Goal: Download file/media

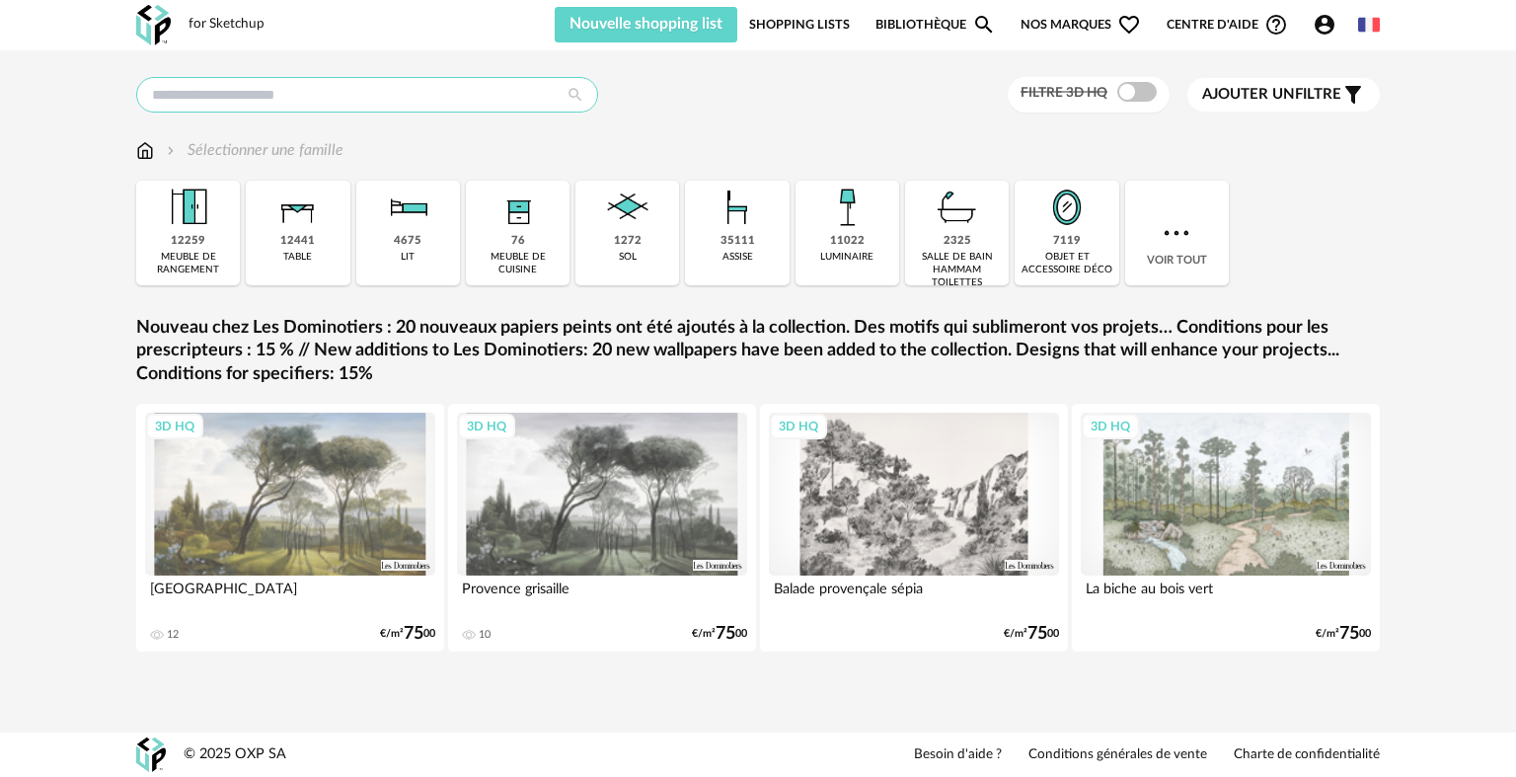
click at [336, 99] on input "text" at bounding box center [367, 95] width 462 height 36
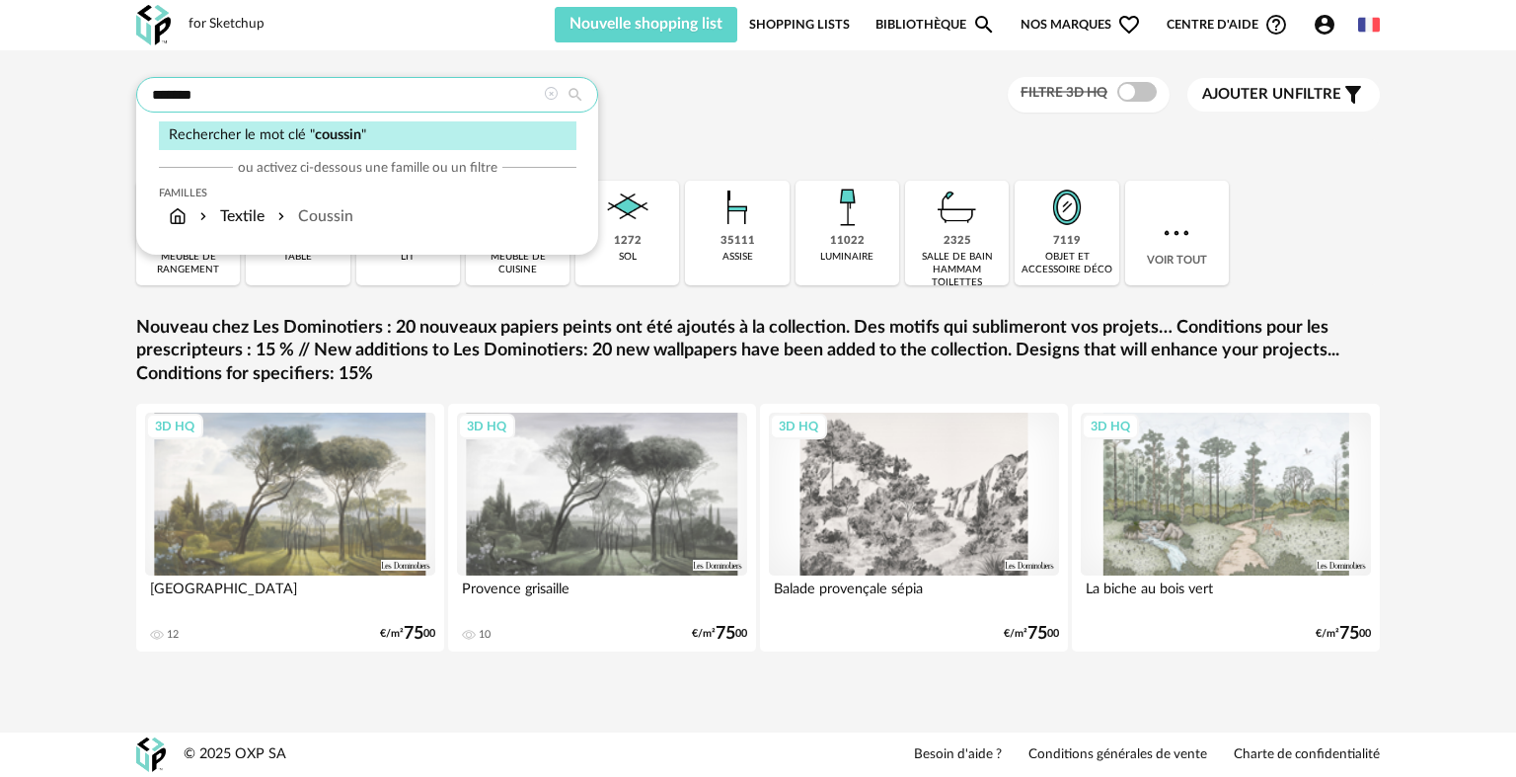
type input "*******"
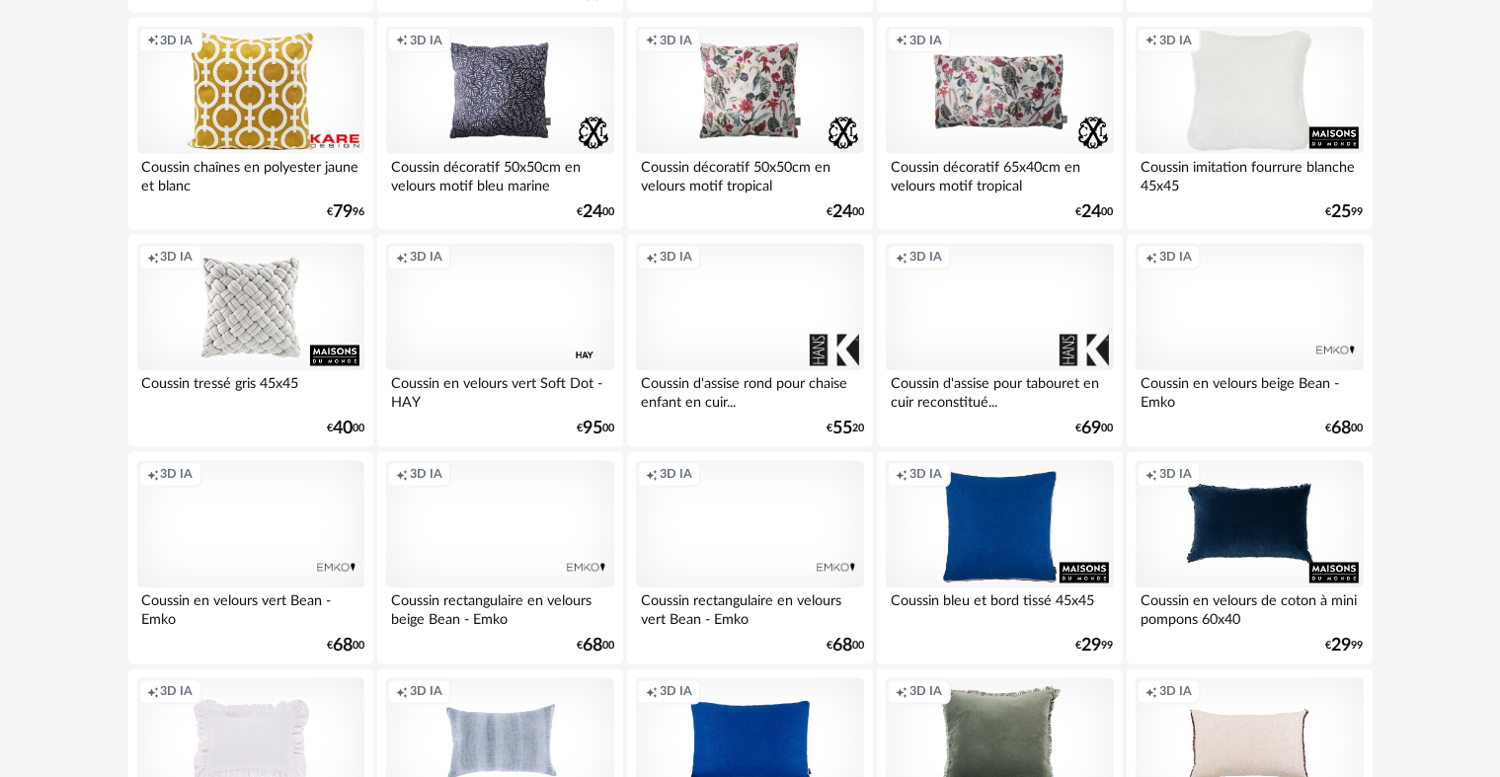
scroll to position [3845, 0]
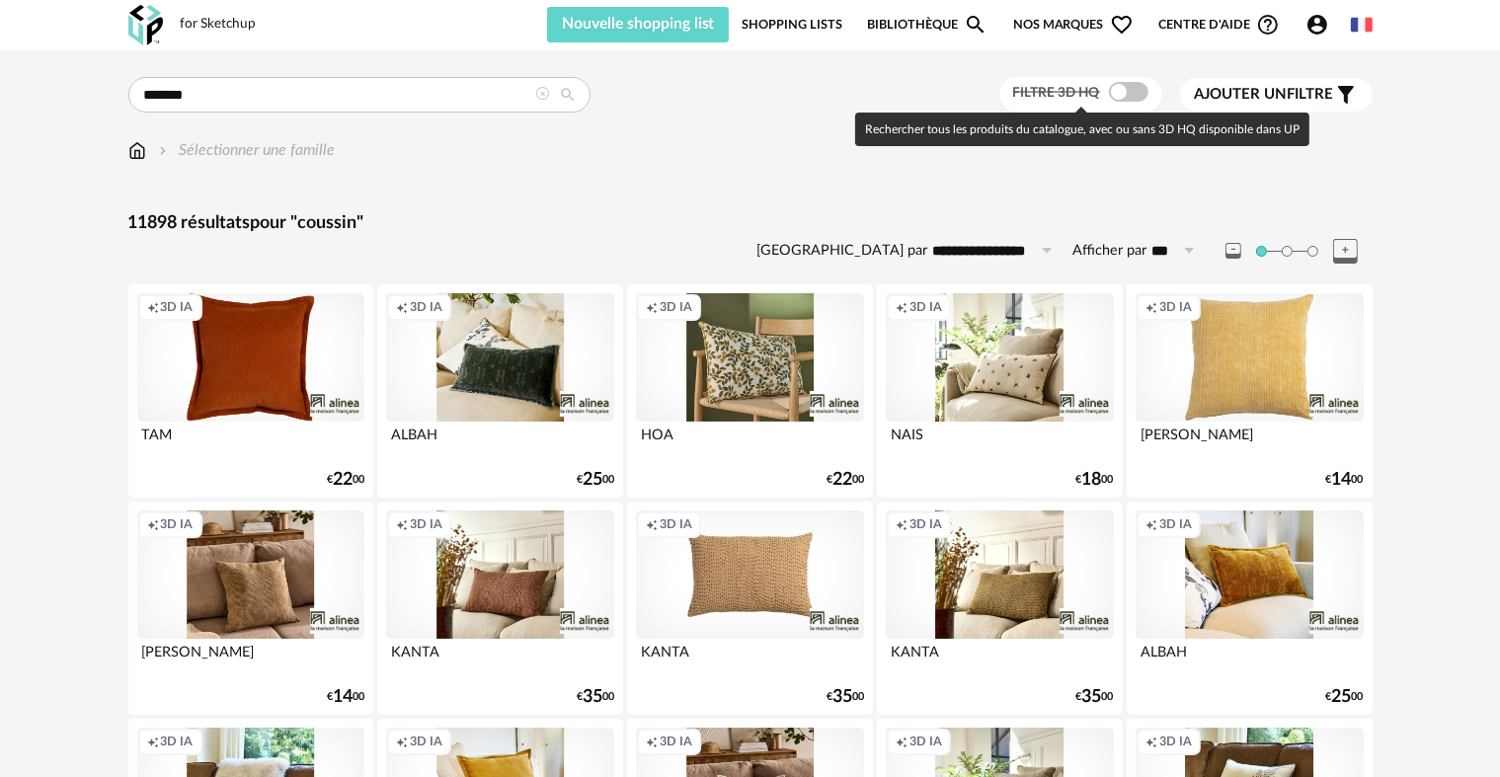
click at [1131, 85] on span at bounding box center [1128, 92] width 39 height 20
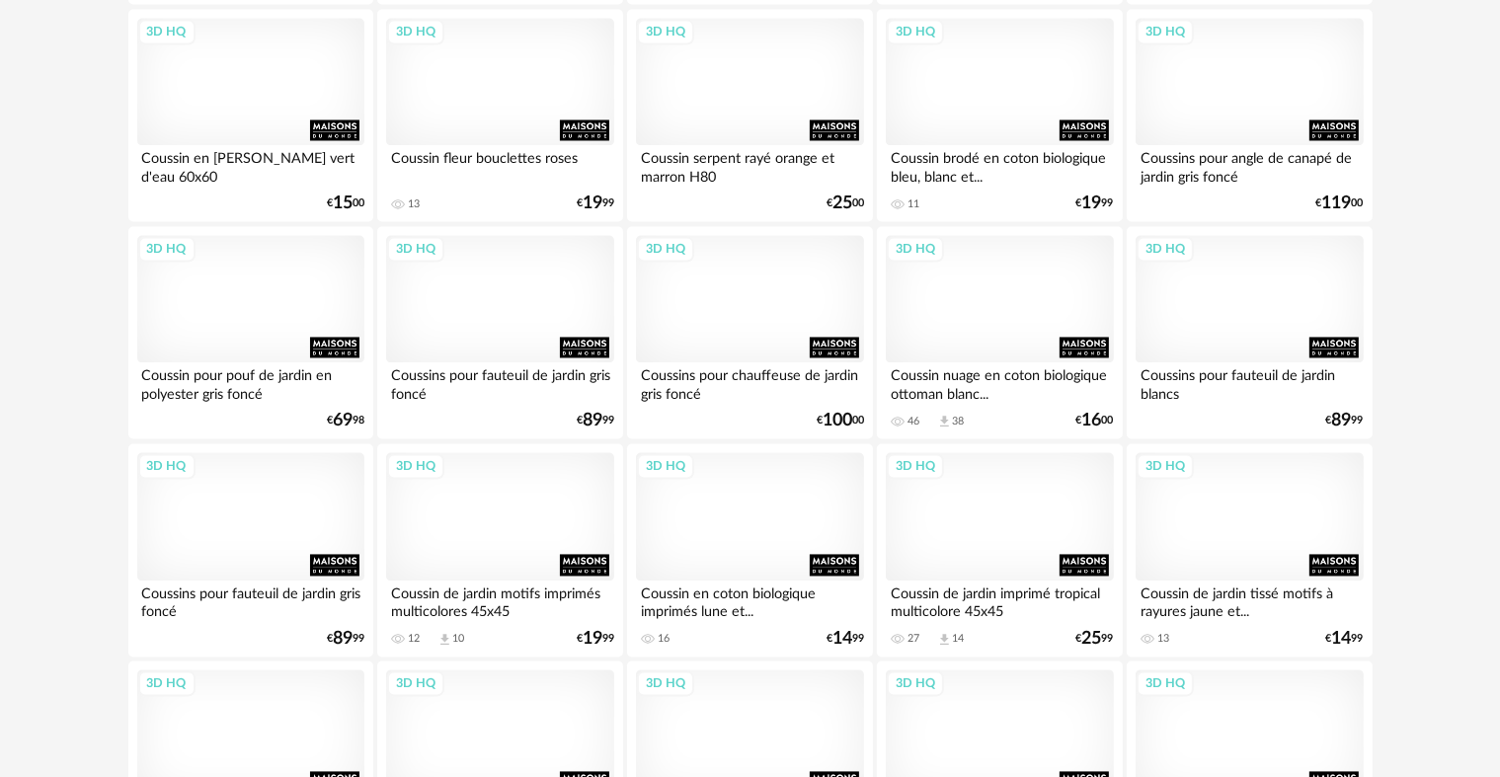
scroll to position [3981, 0]
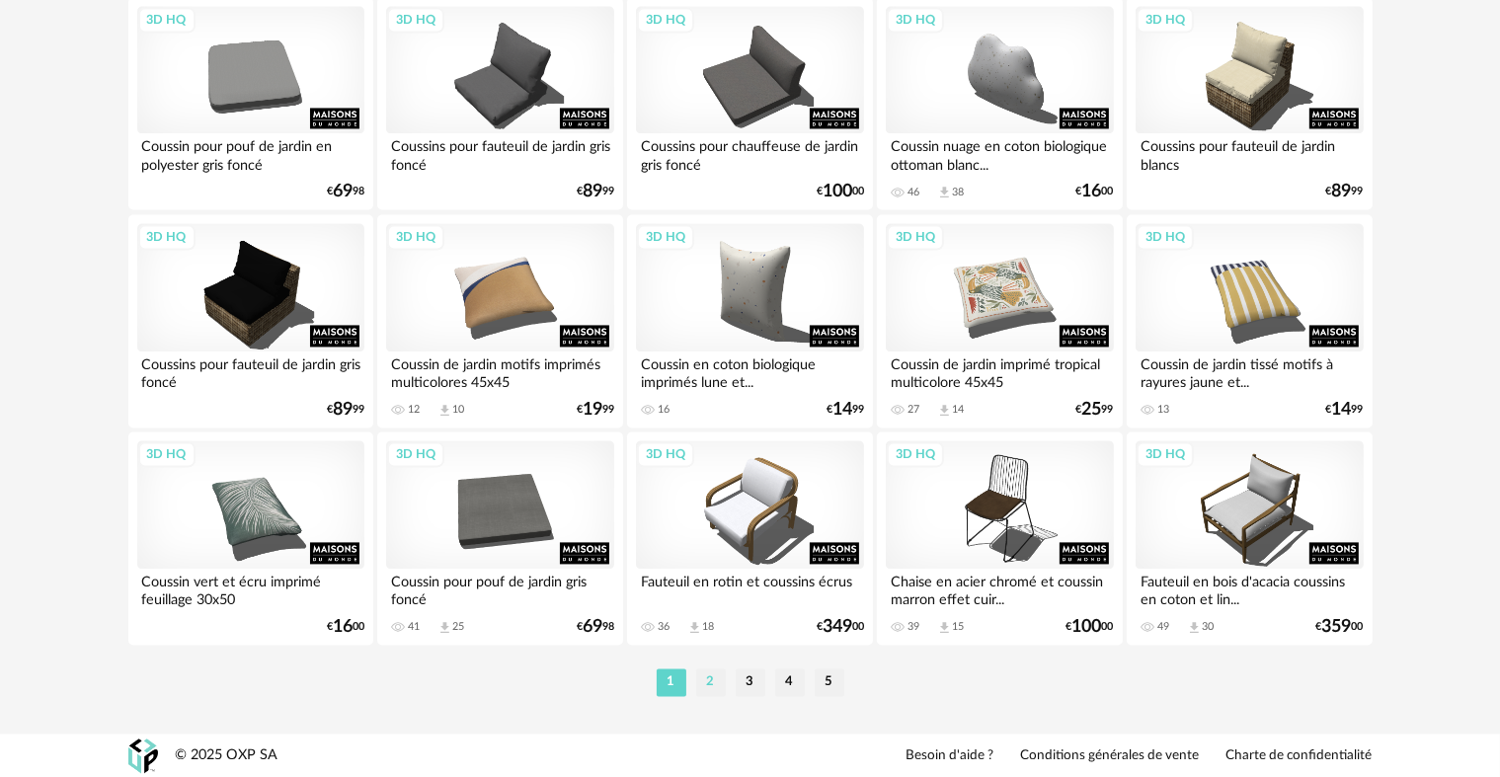
click at [714, 682] on li "2" at bounding box center [711, 682] width 30 height 28
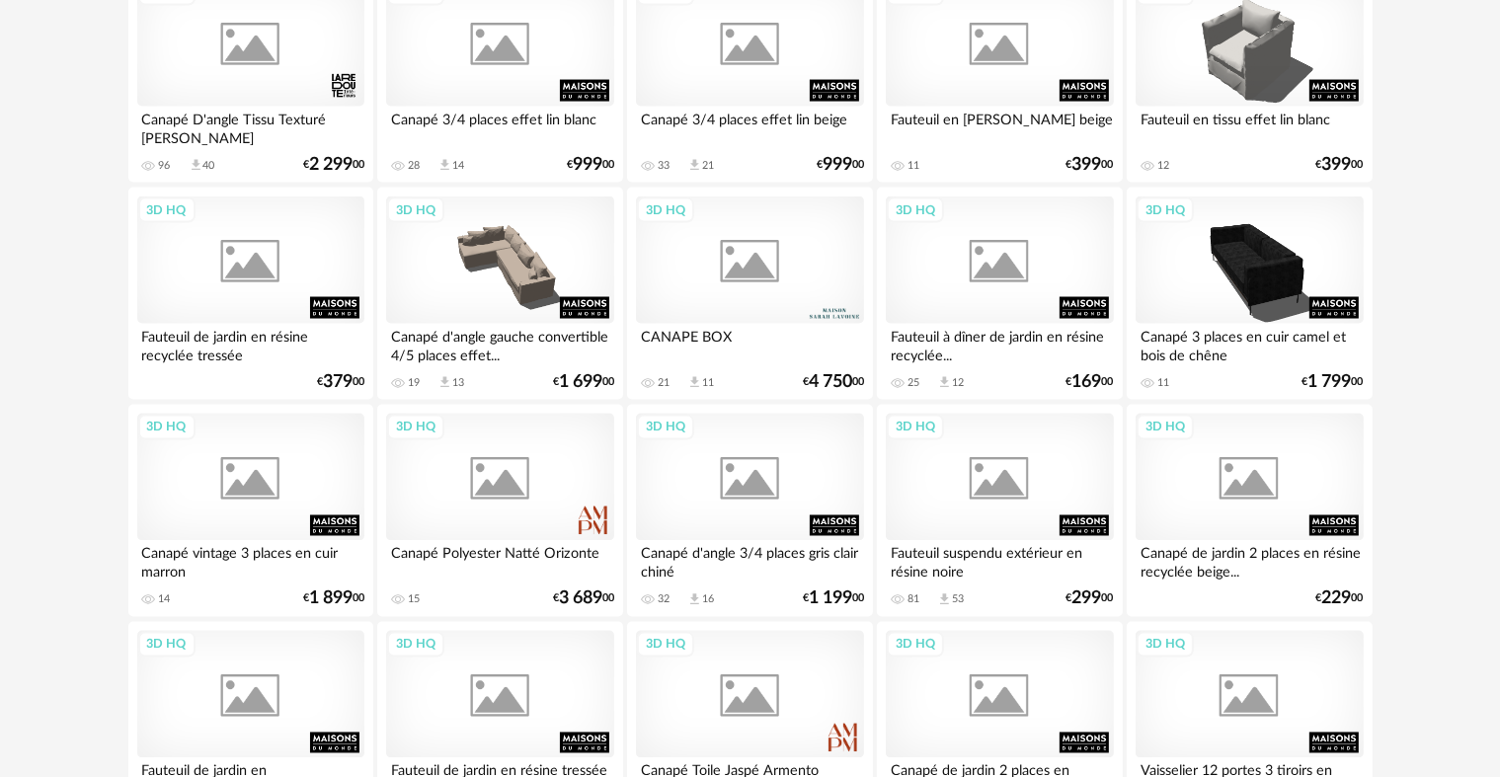
scroll to position [3981, 0]
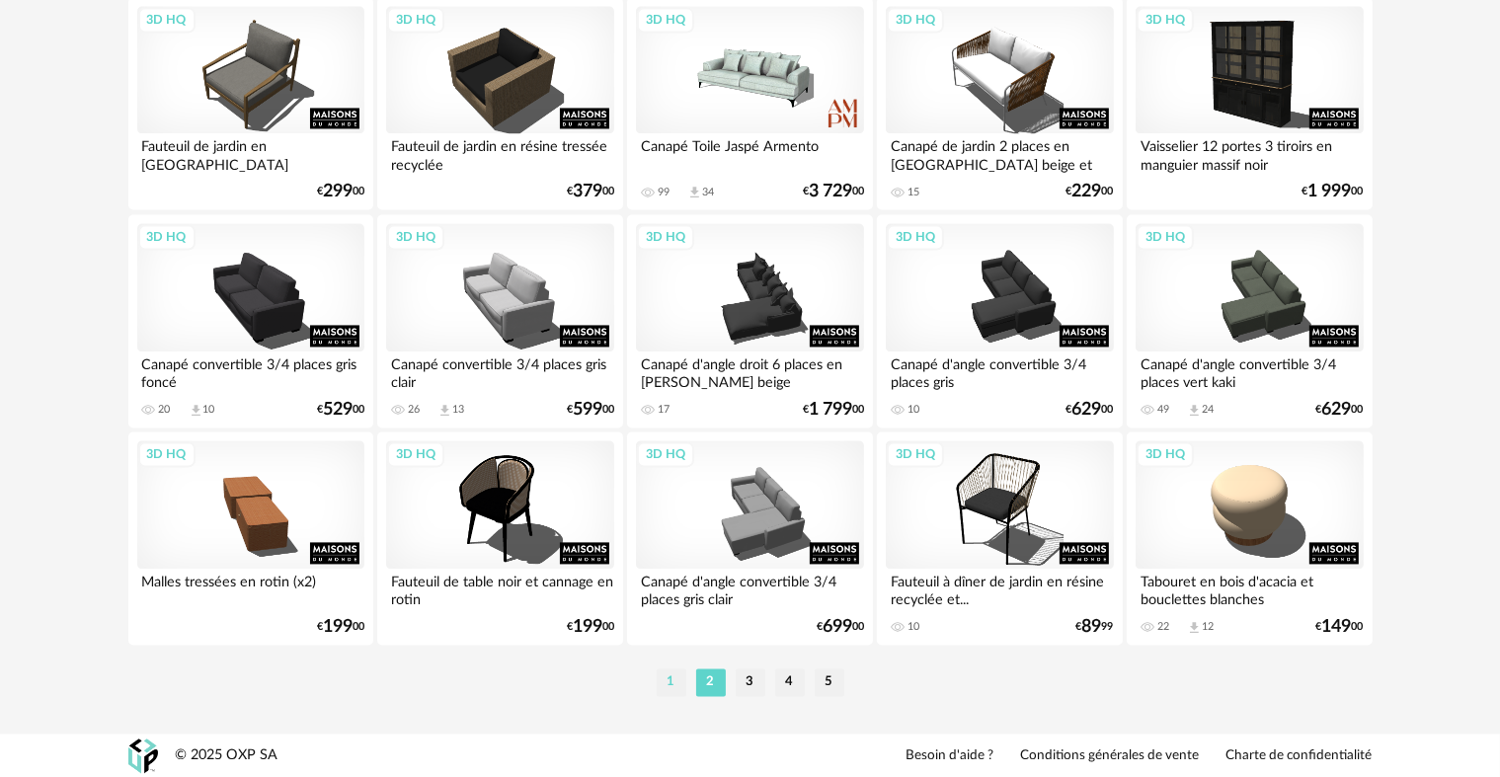
click at [671, 683] on li "1" at bounding box center [671, 682] width 30 height 28
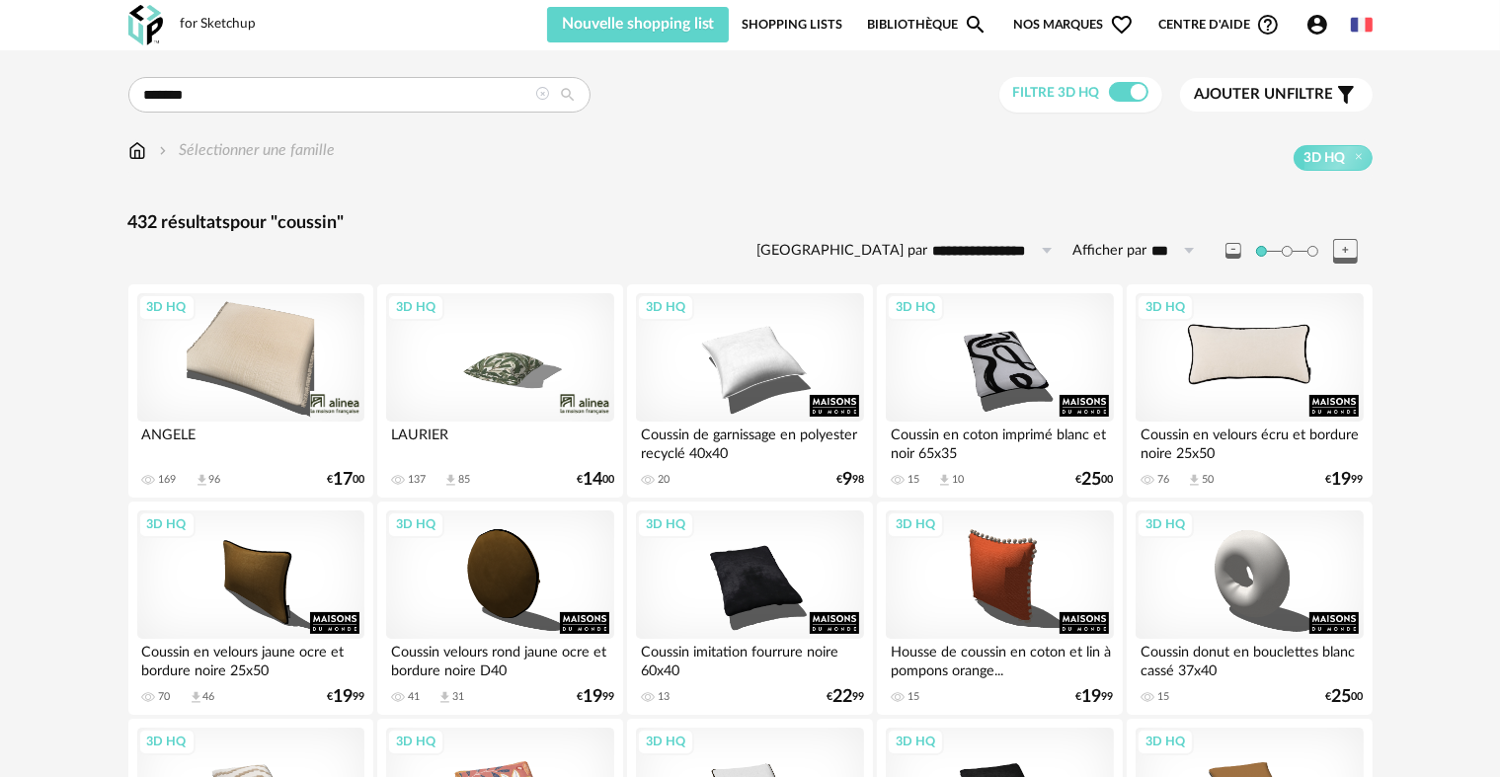
click at [1232, 365] on div "3D HQ" at bounding box center [1248, 357] width 227 height 128
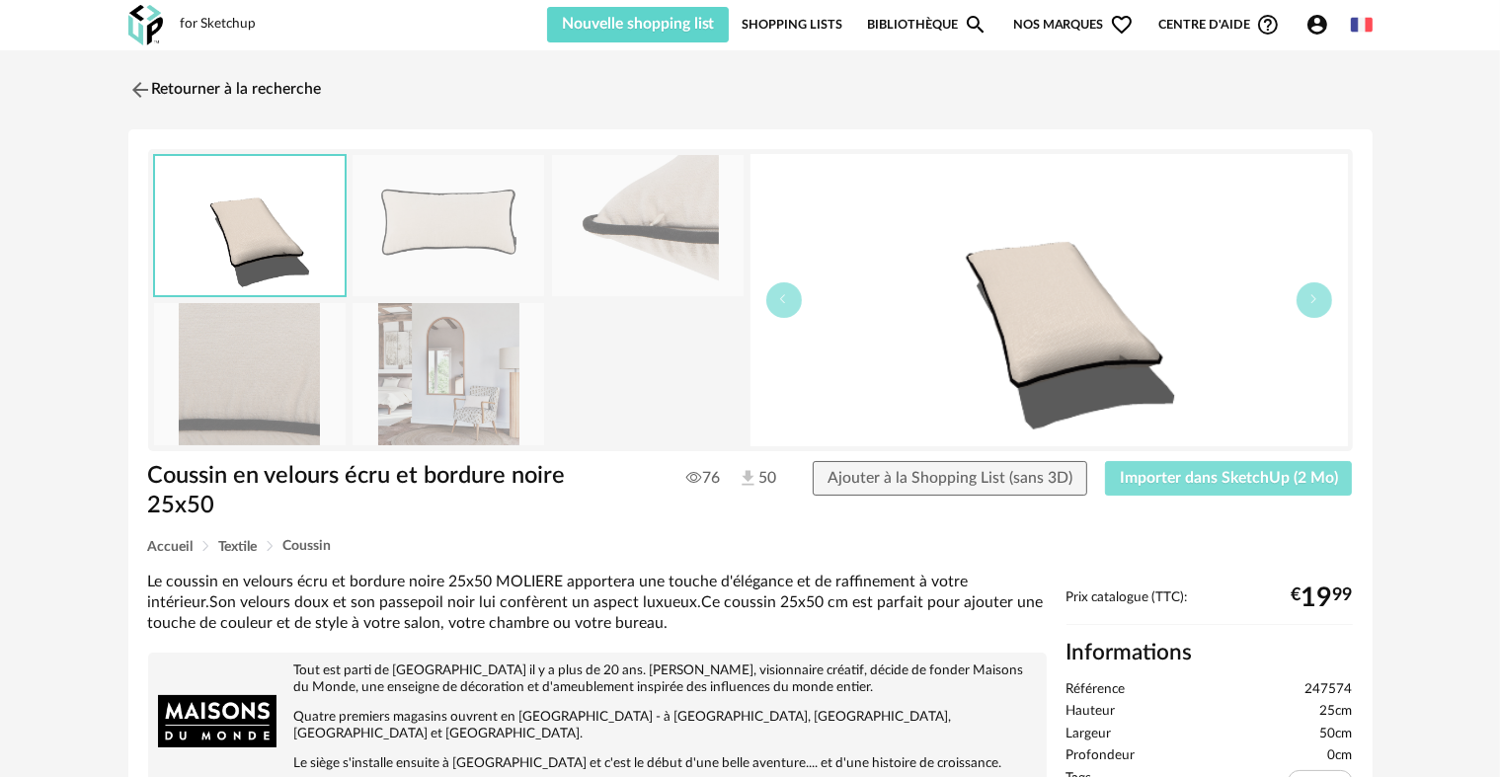
click at [1204, 483] on span "Importer dans SketchUp (2 Mo)" at bounding box center [1228, 478] width 218 height 16
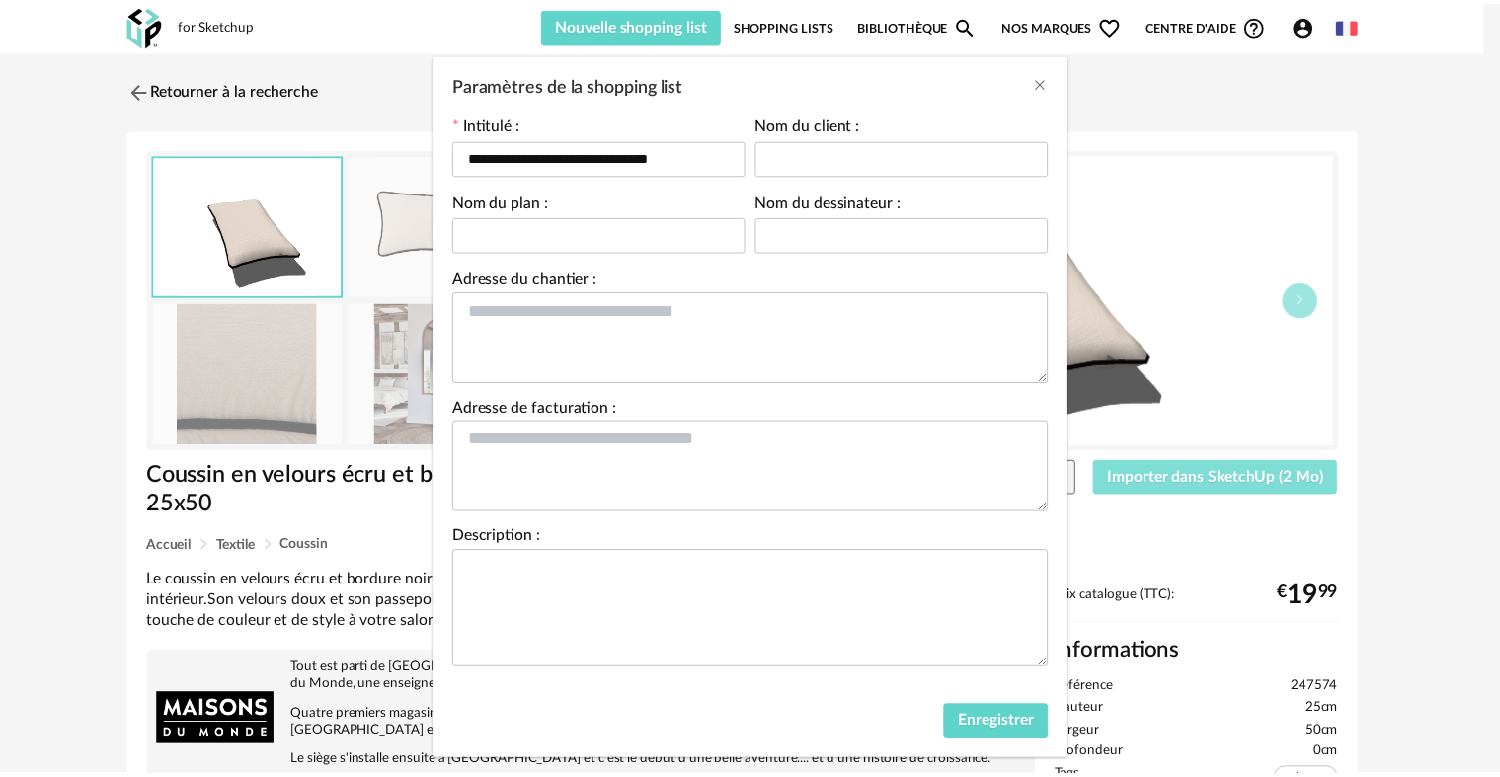
scroll to position [95, 0]
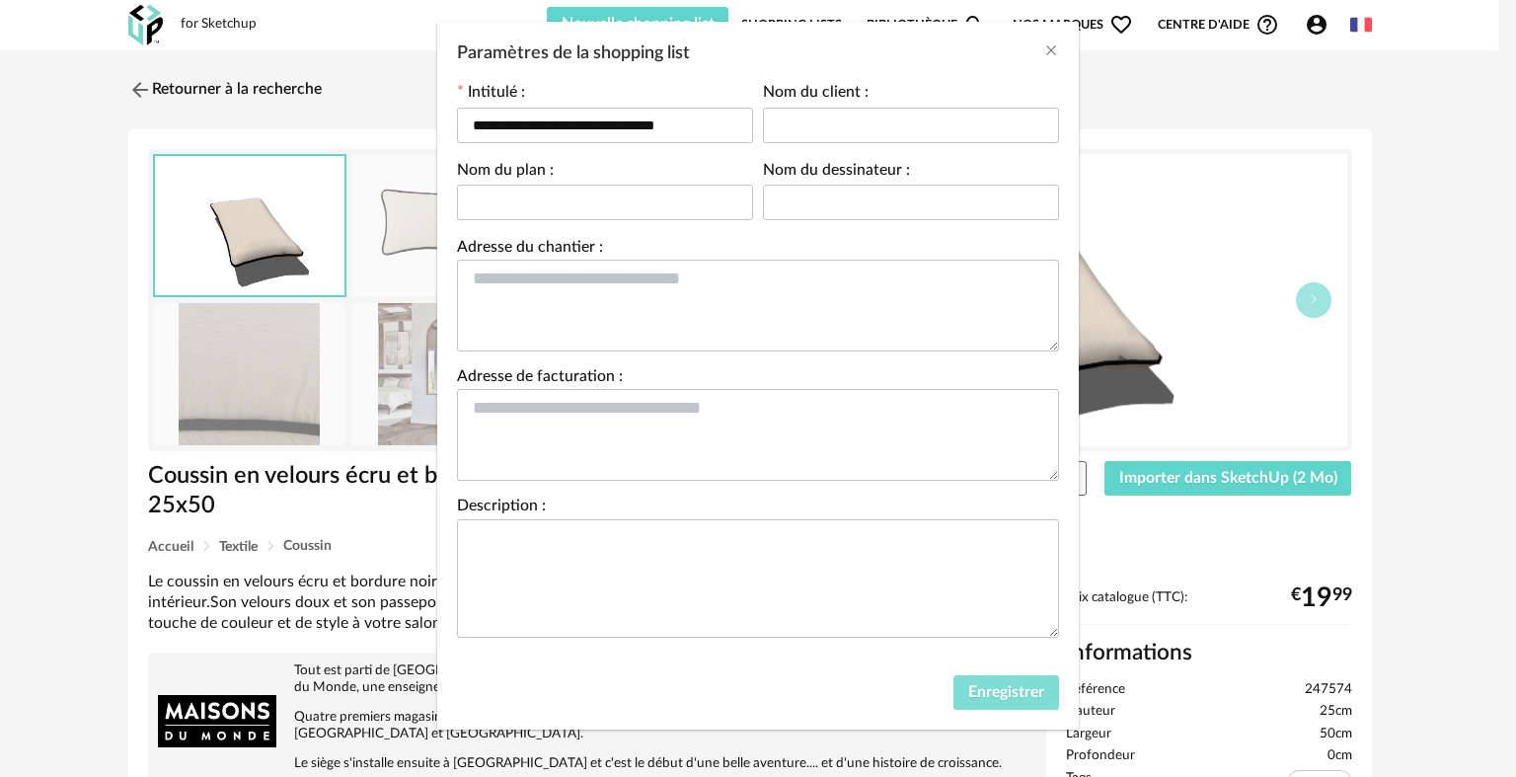
click at [1012, 689] on span "Enregistrer" at bounding box center [1006, 692] width 76 height 16
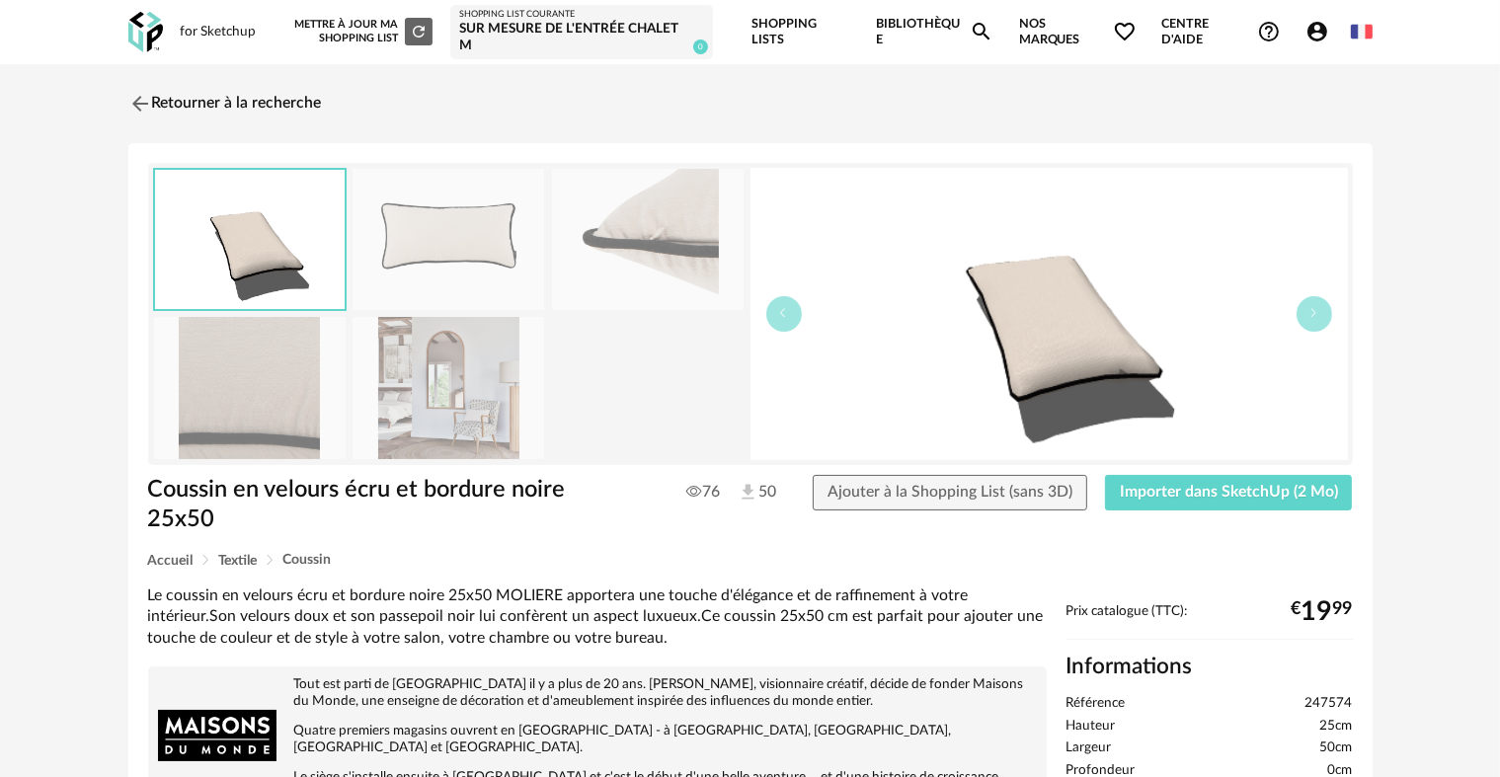
click at [700, 548] on div "Coussin en velours écru et bordure noire 25x50 Coussin en velours écru et bordu…" at bounding box center [750, 751] width 1244 height 1216
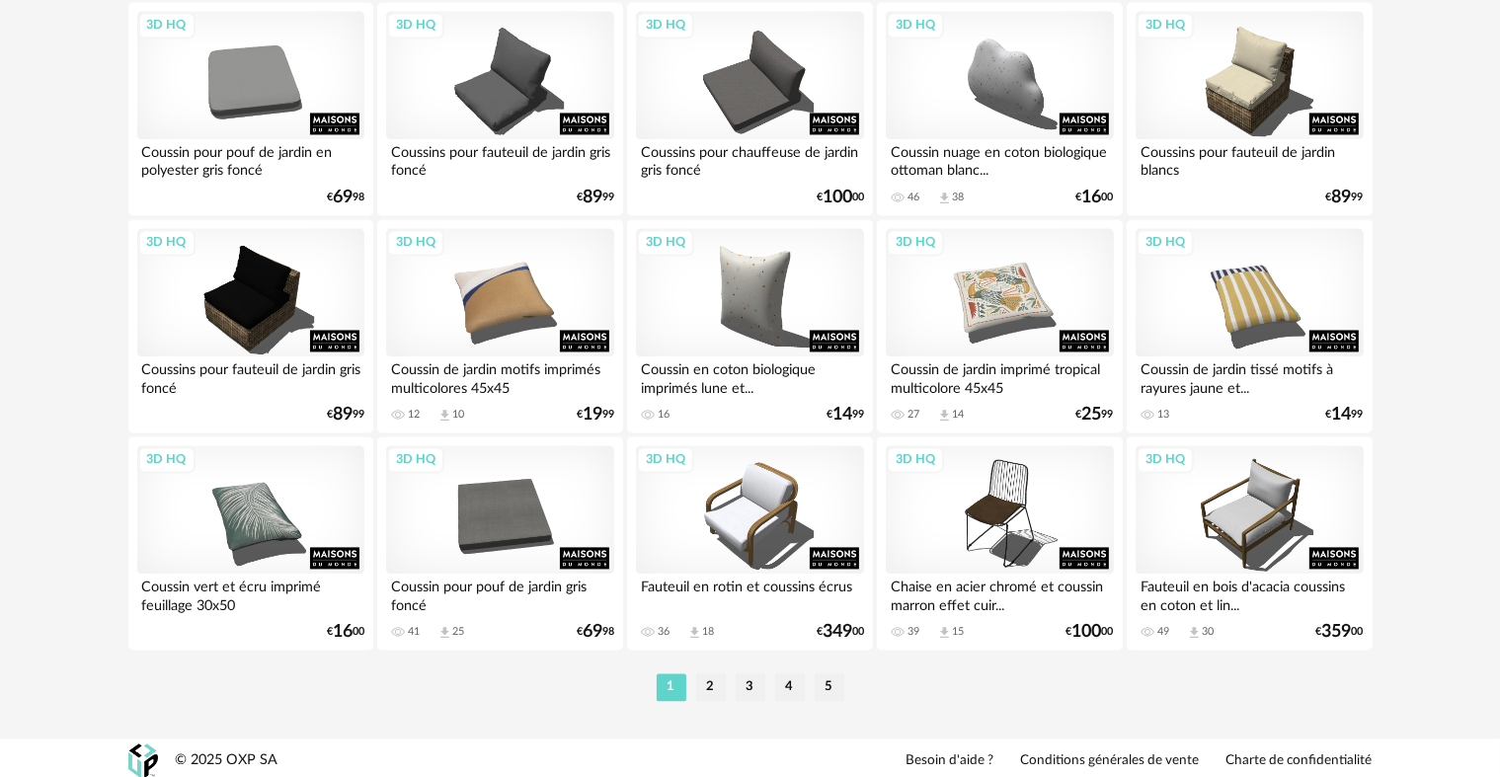
scroll to position [3996, 0]
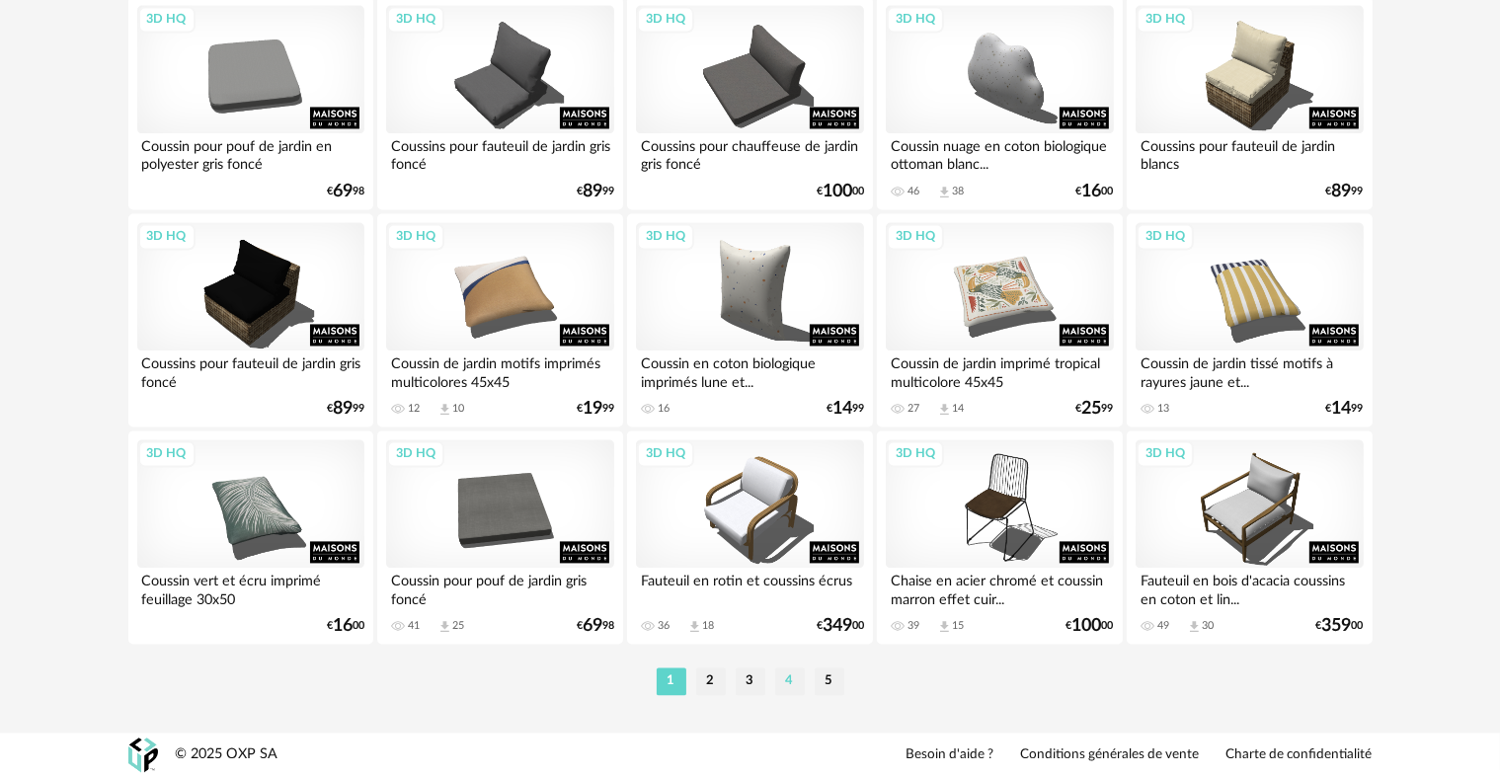
click at [785, 675] on li "4" at bounding box center [790, 681] width 30 height 28
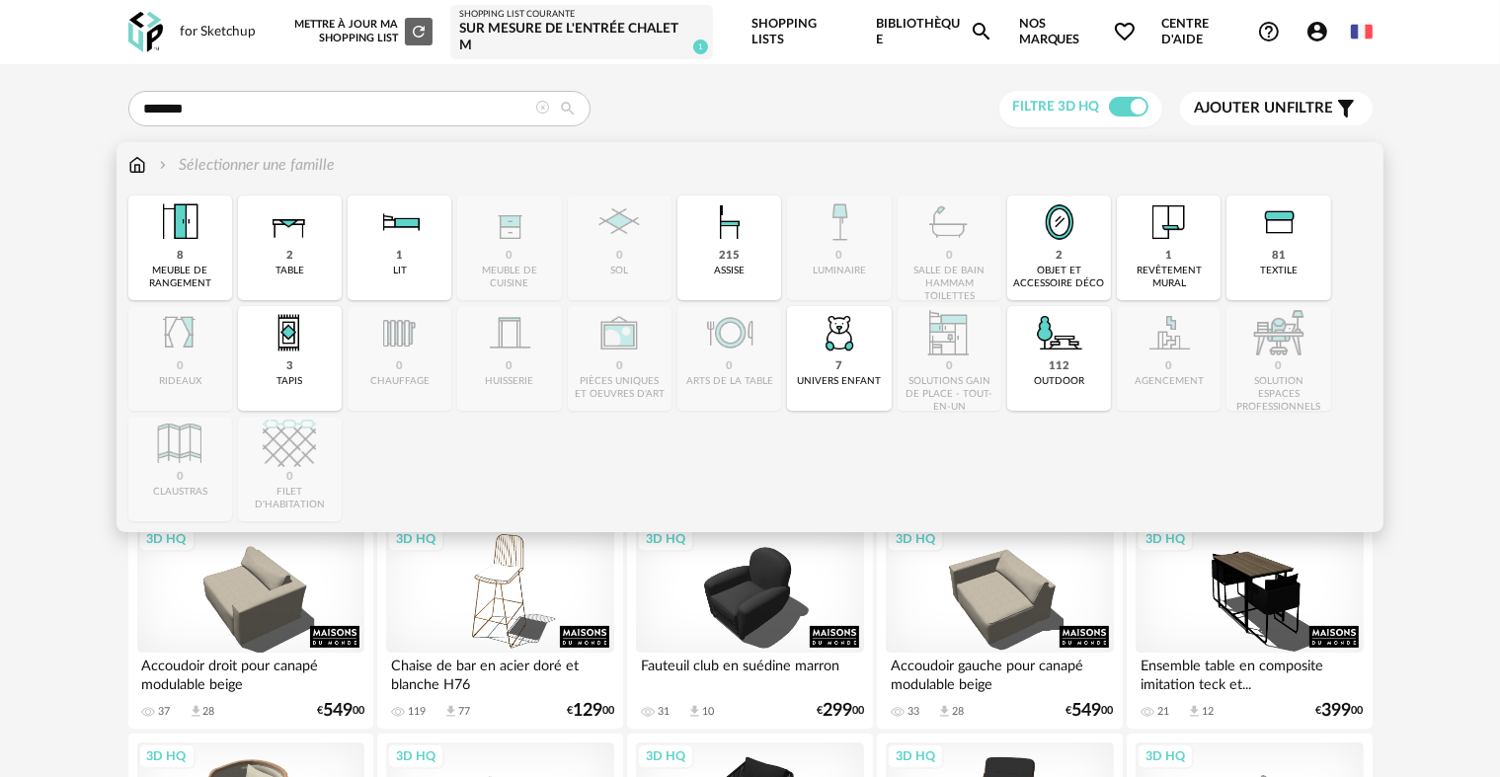
click at [138, 167] on img at bounding box center [137, 165] width 18 height 23
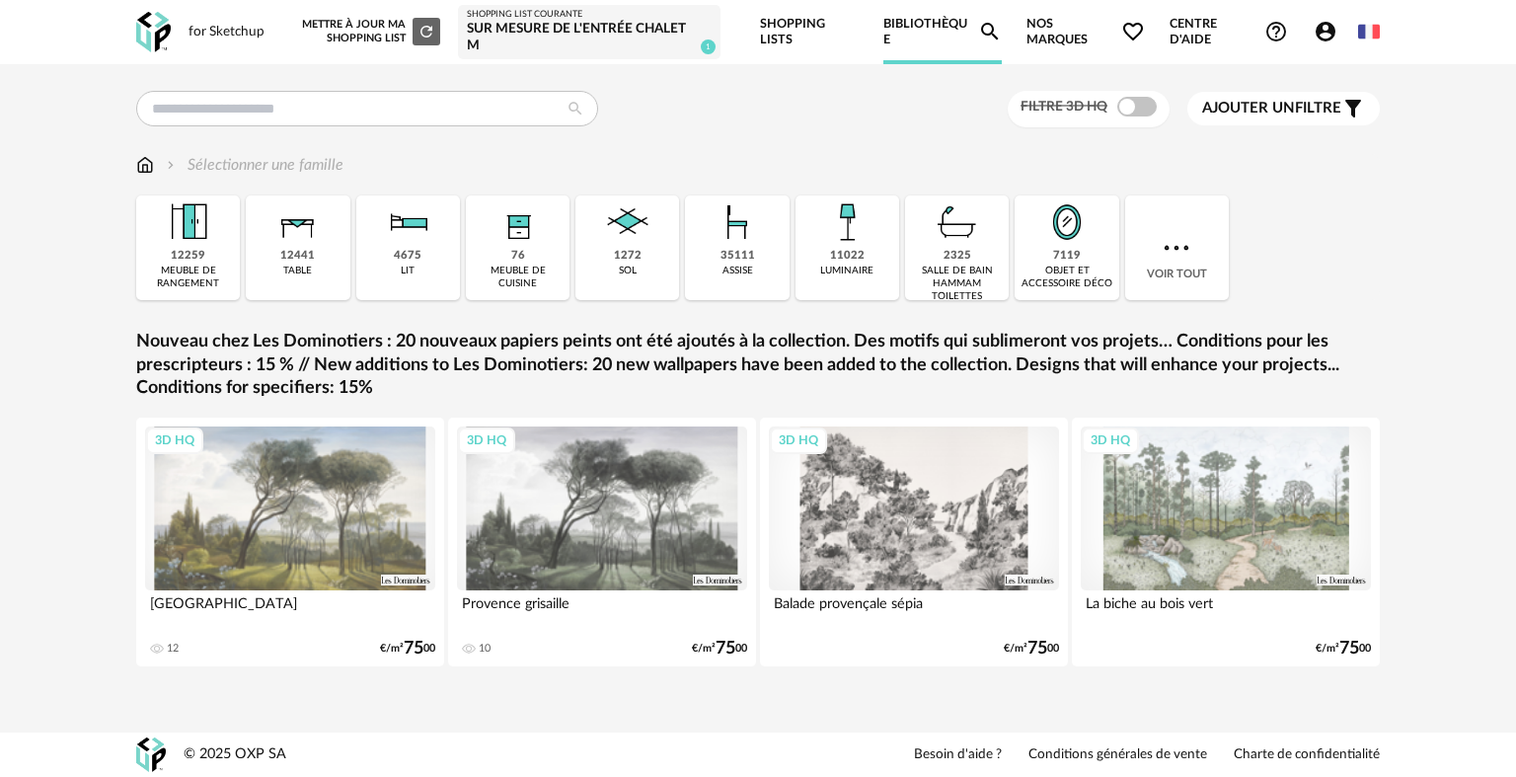
click at [1182, 262] on img at bounding box center [1177, 248] width 36 height 36
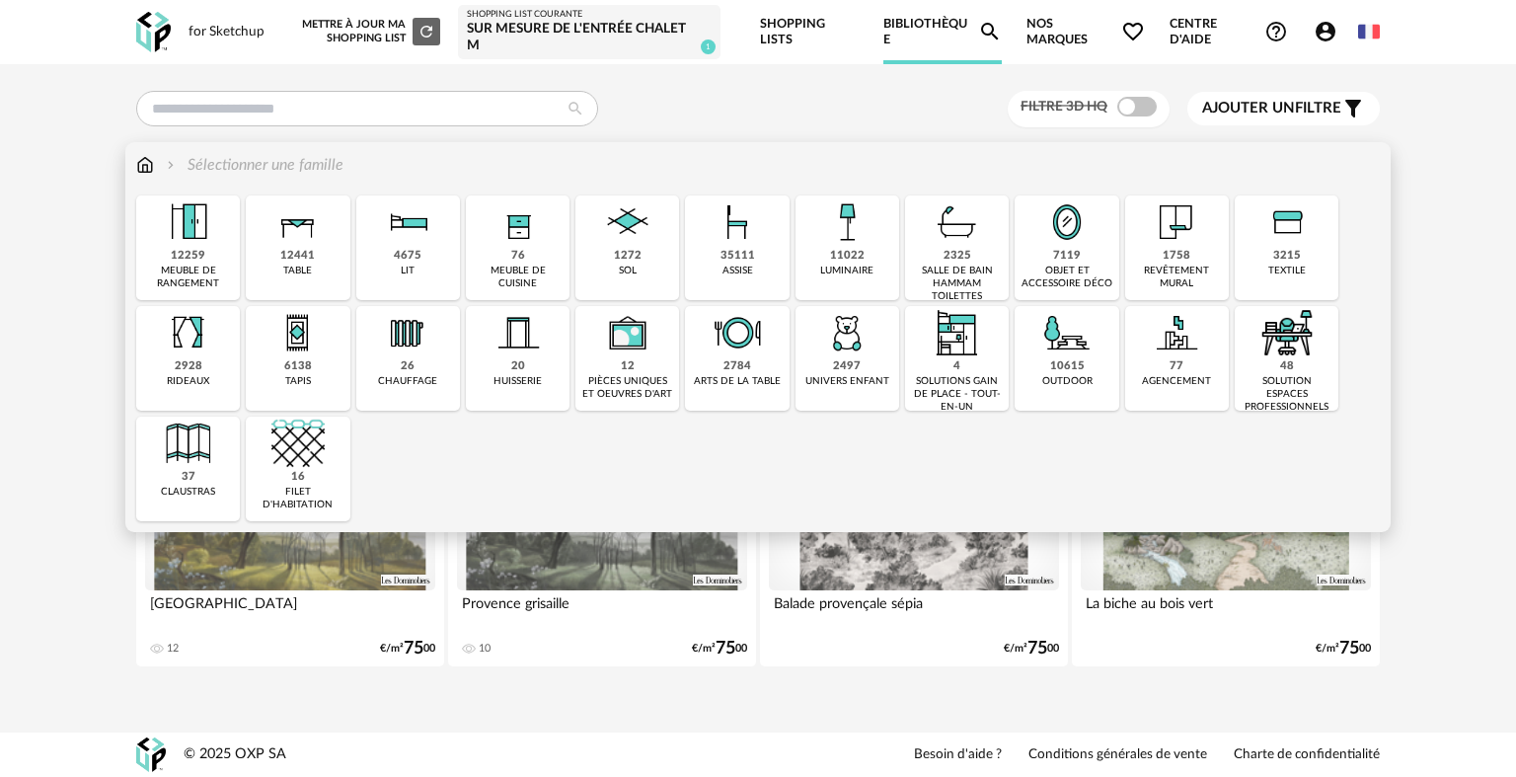
click at [1283, 257] on div "3215" at bounding box center [1287, 256] width 28 height 15
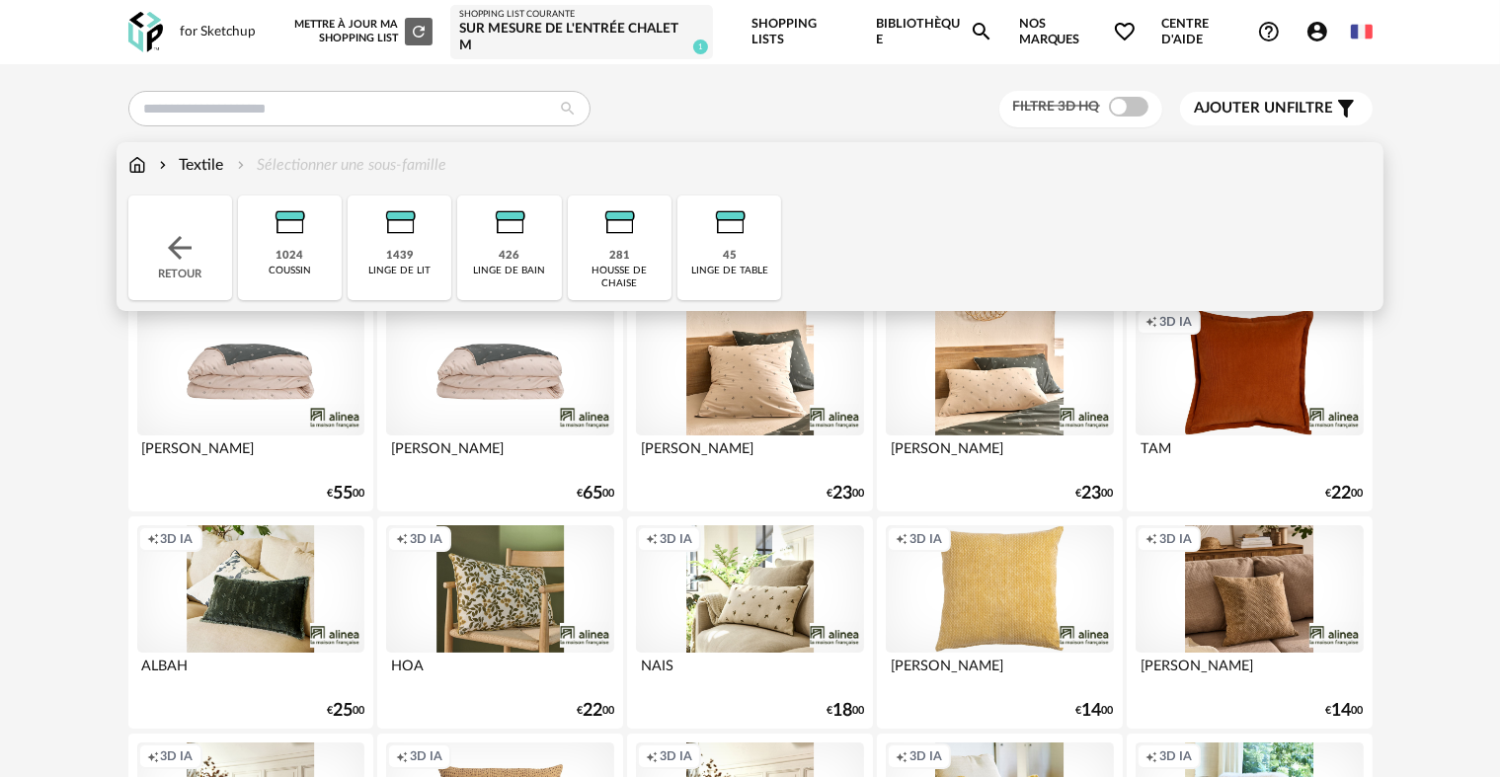
click at [288, 233] on img at bounding box center [289, 221] width 53 height 53
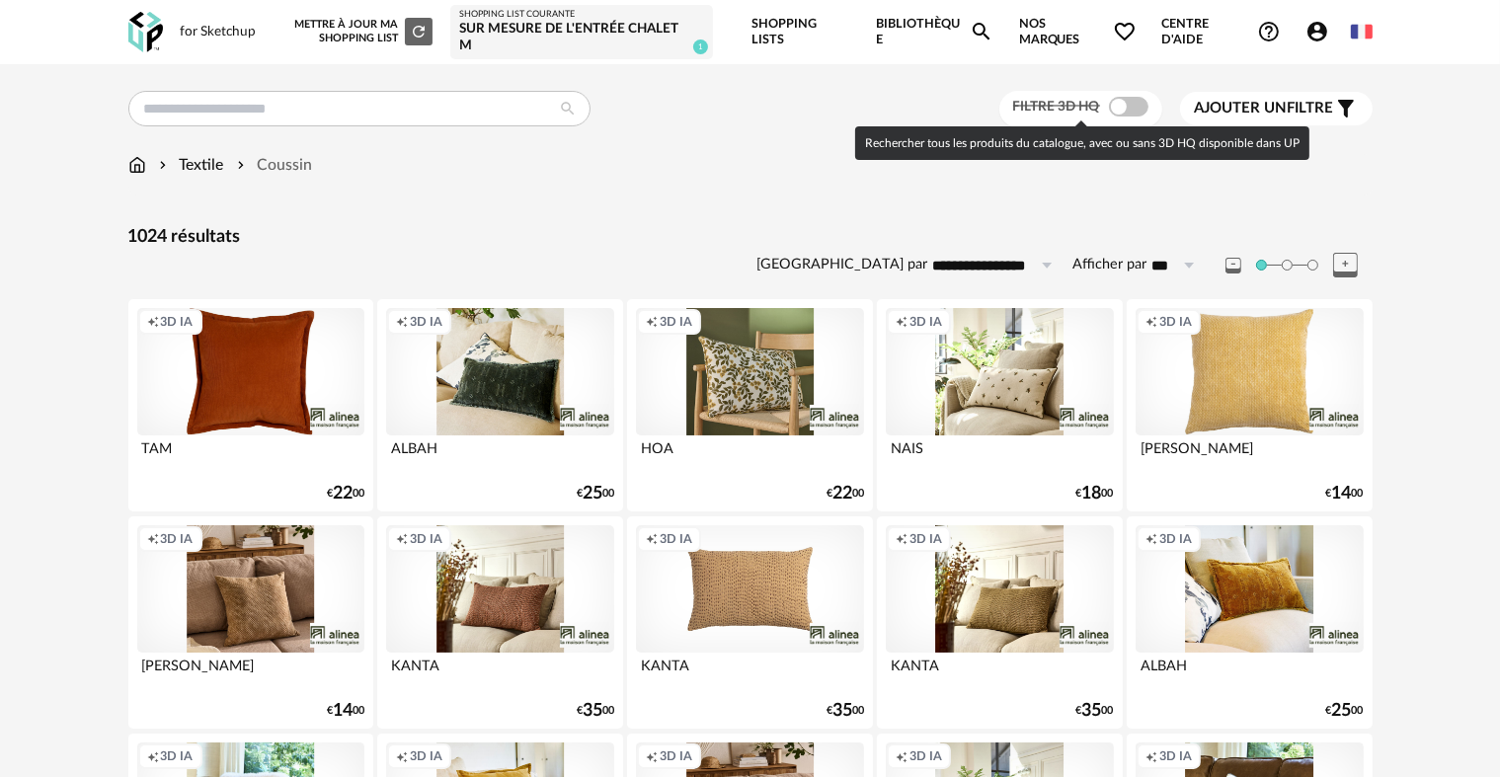
click at [1141, 99] on span at bounding box center [1128, 107] width 39 height 20
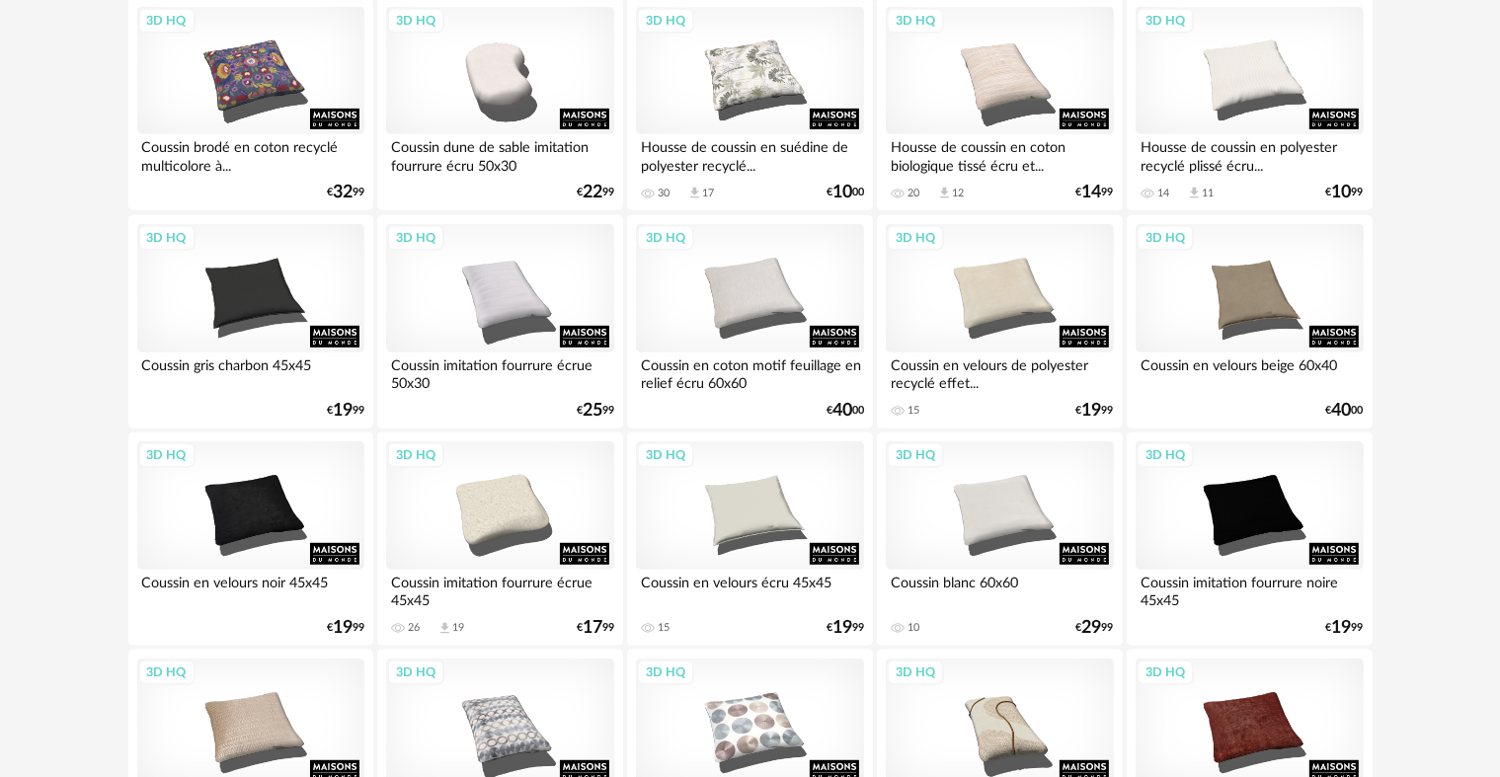
scroll to position [987, 0]
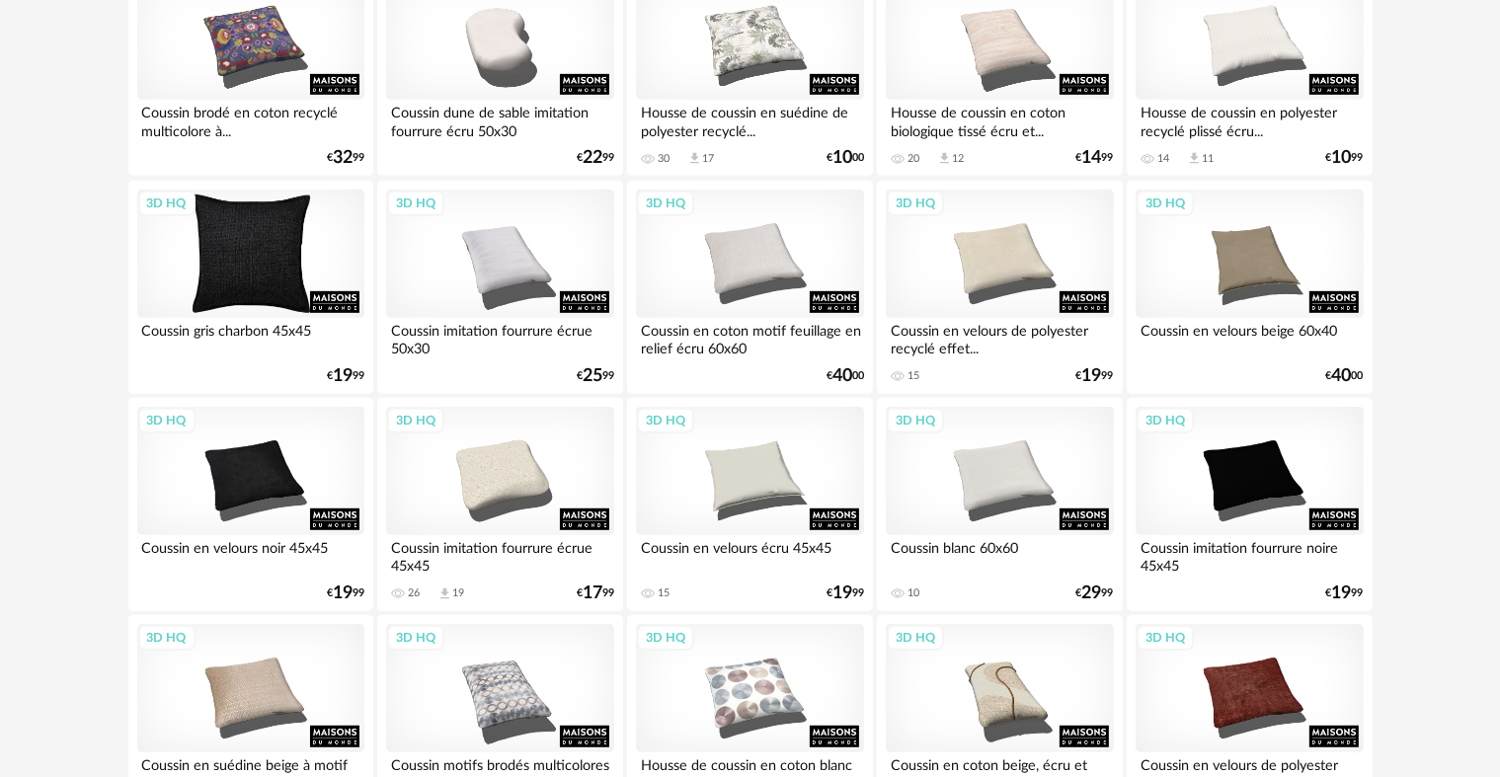
click at [221, 280] on div "3D HQ" at bounding box center [250, 254] width 227 height 128
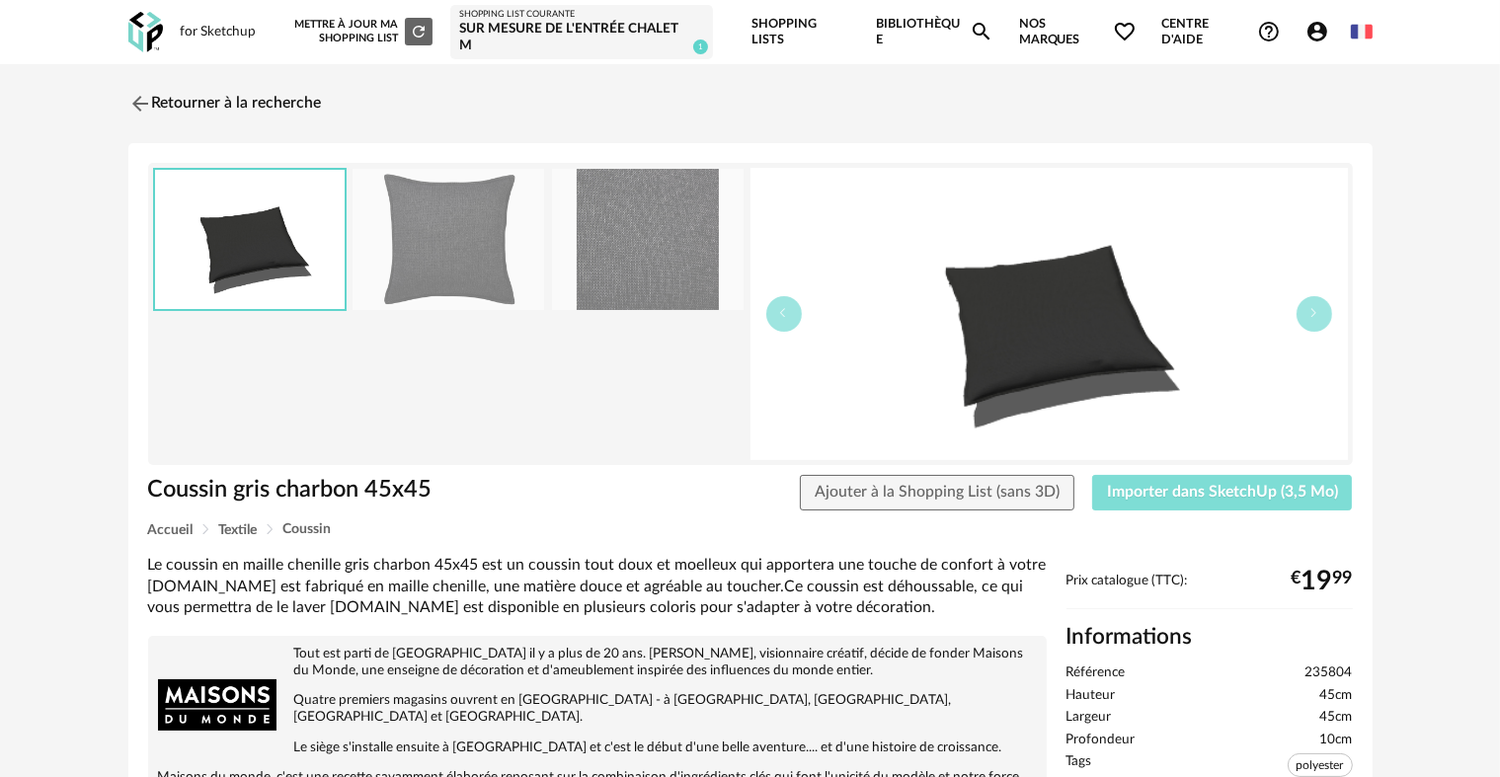
click at [1138, 490] on span "Importer dans SketchUp (3,5 Mo)" at bounding box center [1222, 492] width 231 height 16
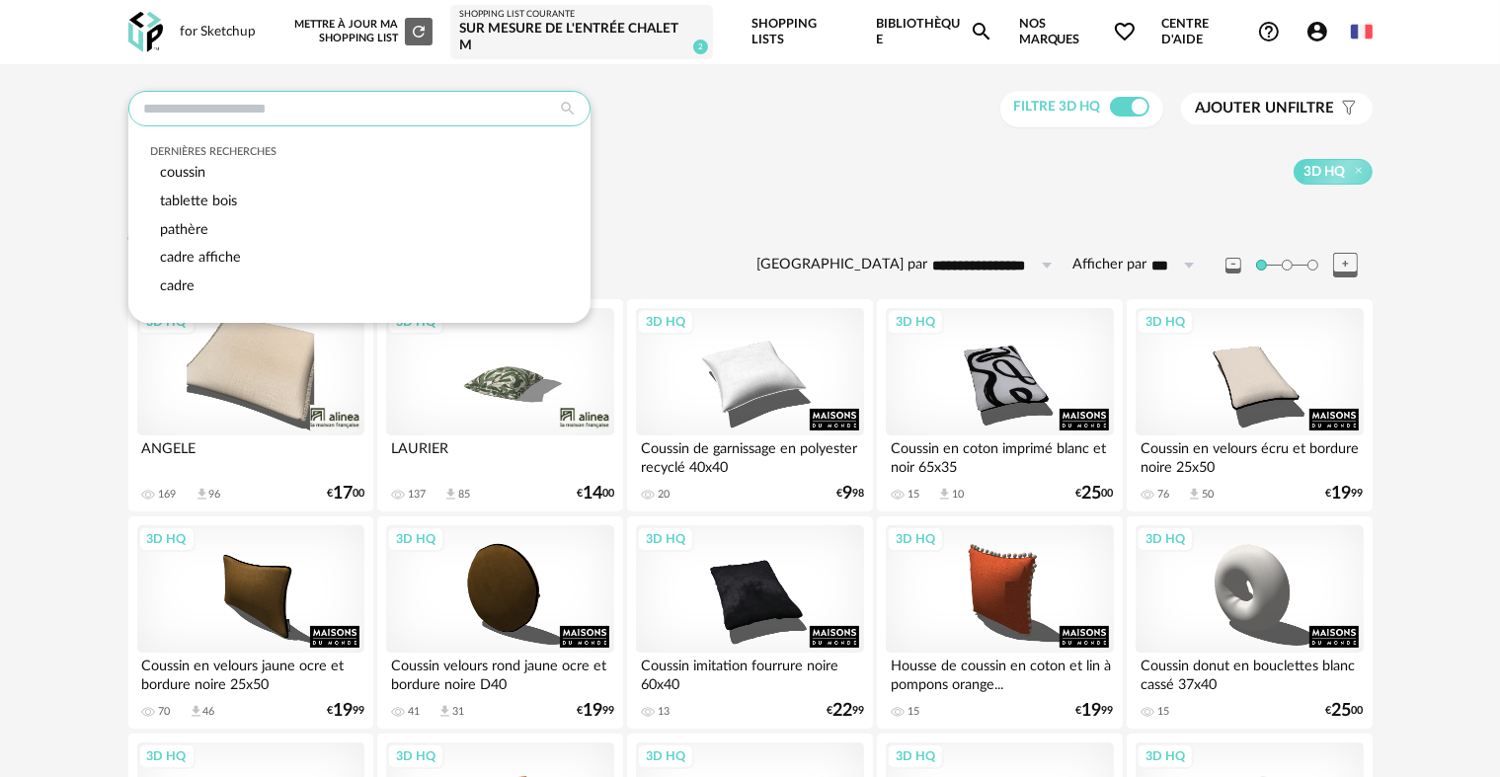
click at [347, 108] on input "text" at bounding box center [359, 109] width 462 height 36
click at [837, 154] on div "Textile Coussin 3D HQ" at bounding box center [750, 170] width 1244 height 32
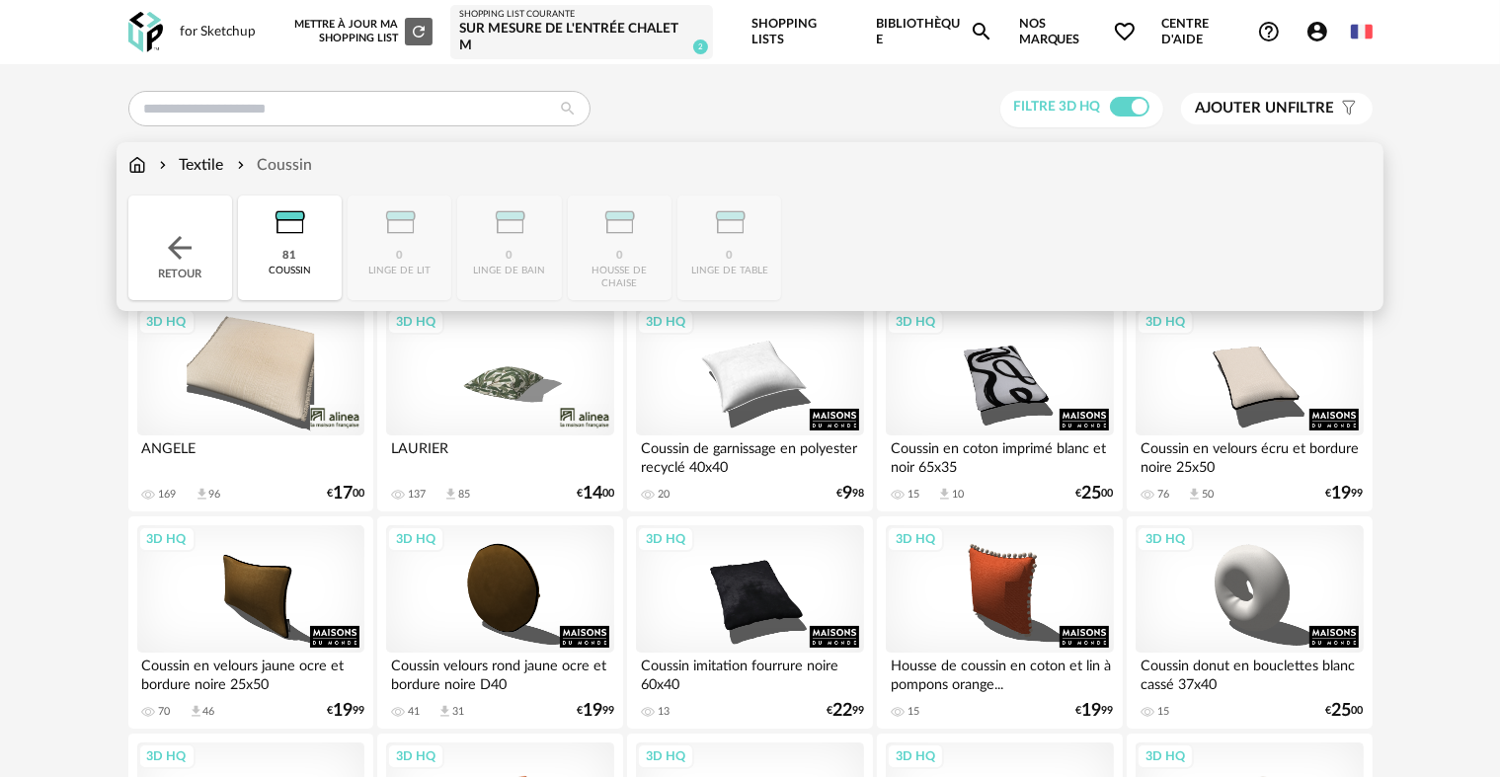
click at [176, 261] on img at bounding box center [180, 248] width 36 height 36
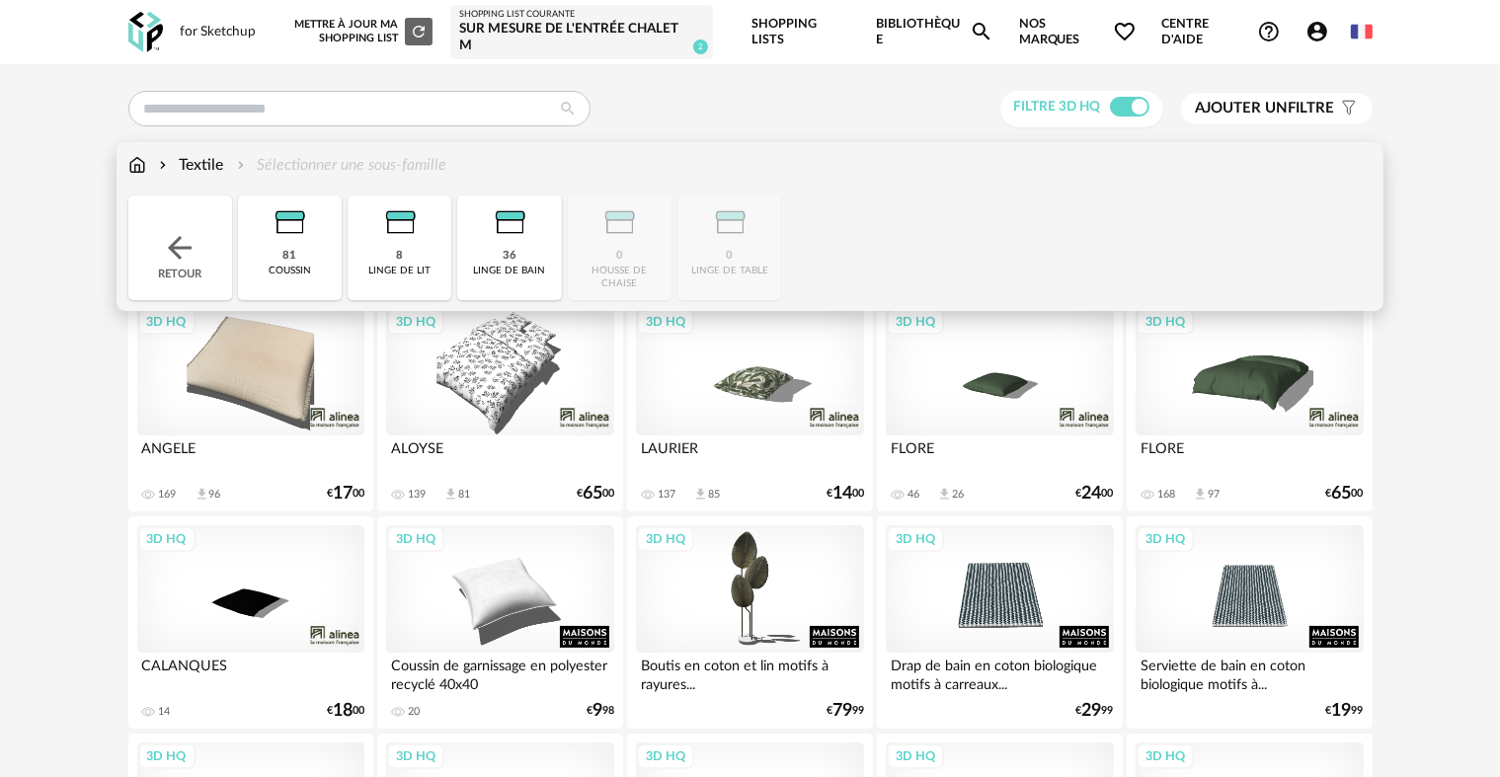
click at [176, 261] on img at bounding box center [180, 248] width 36 height 36
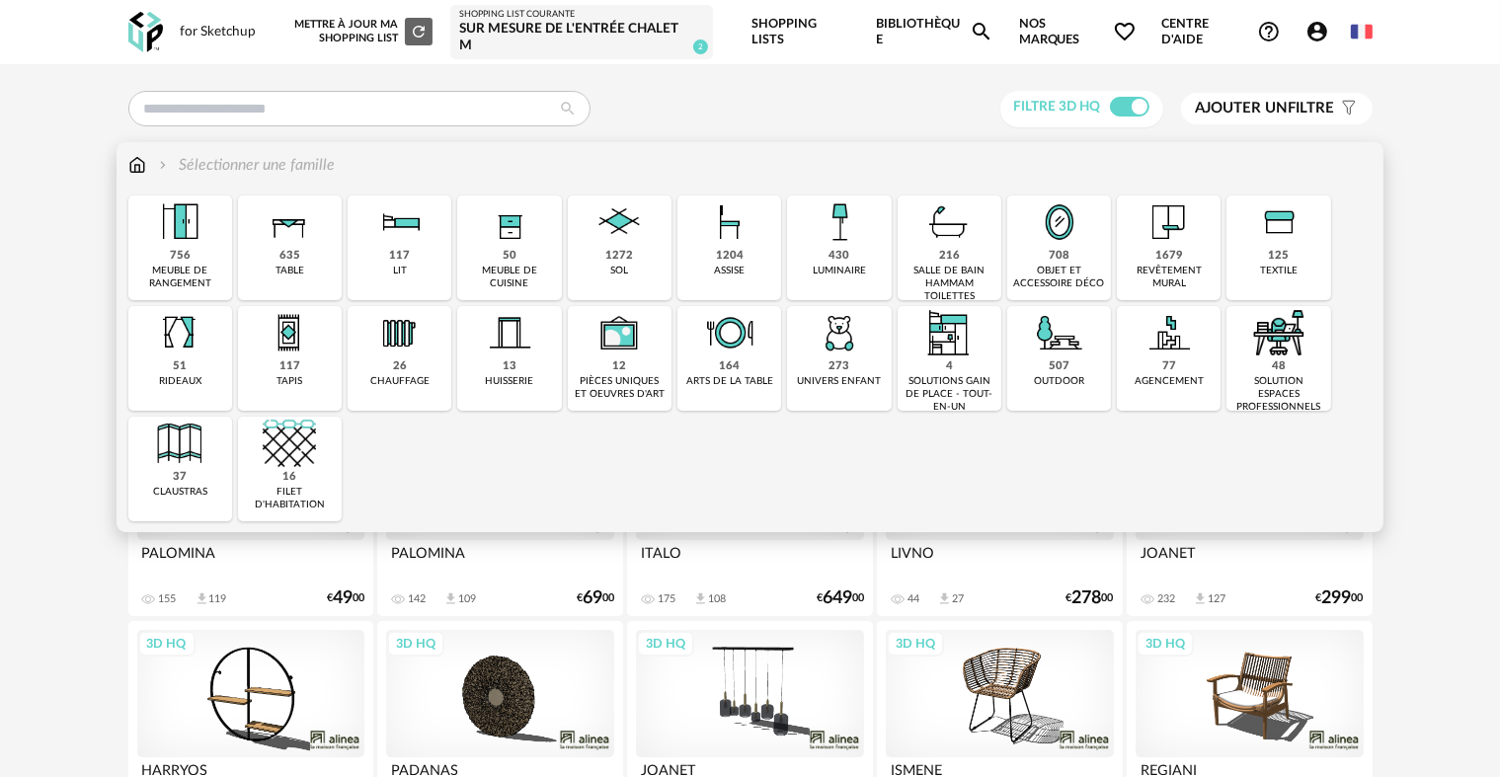
click at [1045, 259] on div "708 objet et accessoire déco" at bounding box center [1059, 247] width 104 height 105
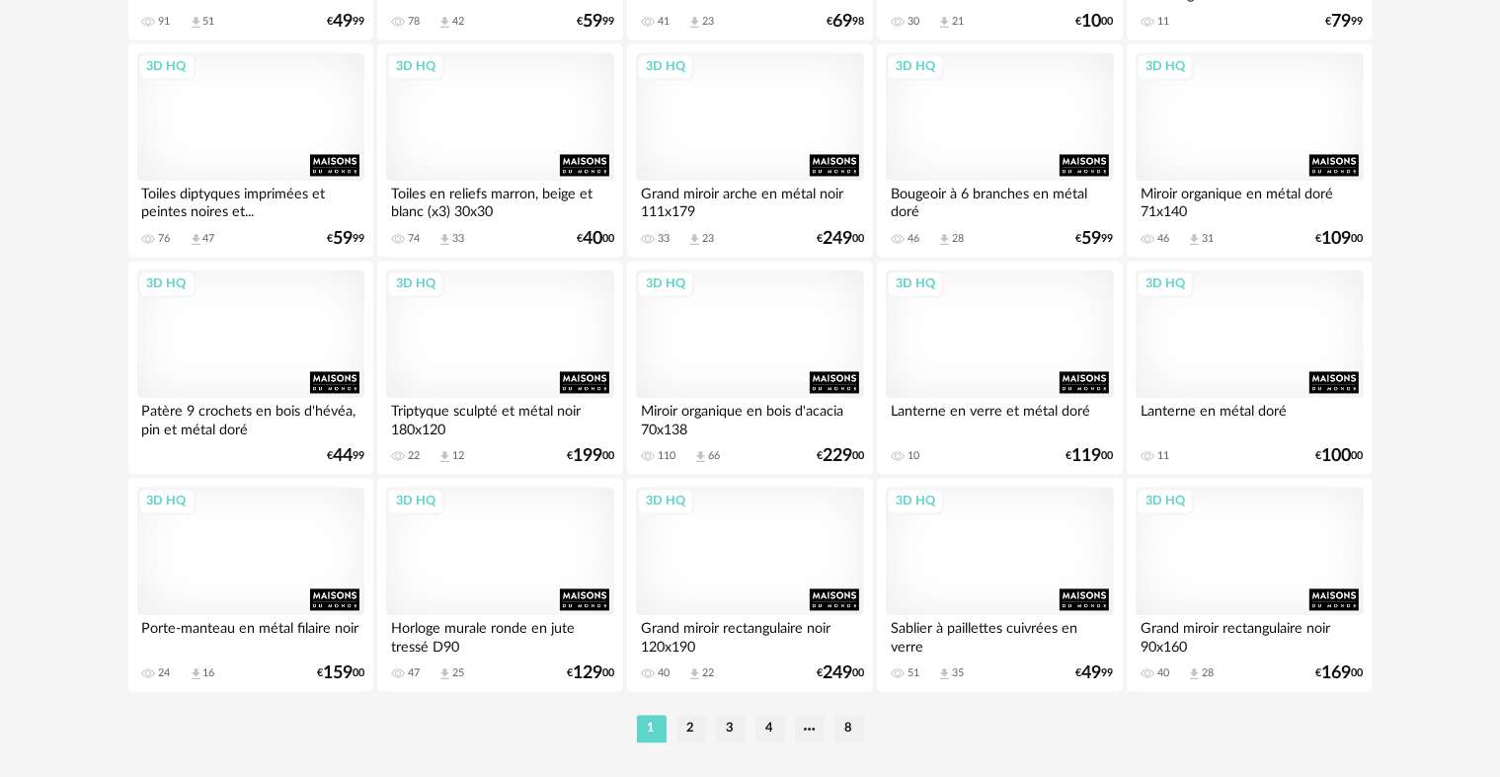
scroll to position [3996, 0]
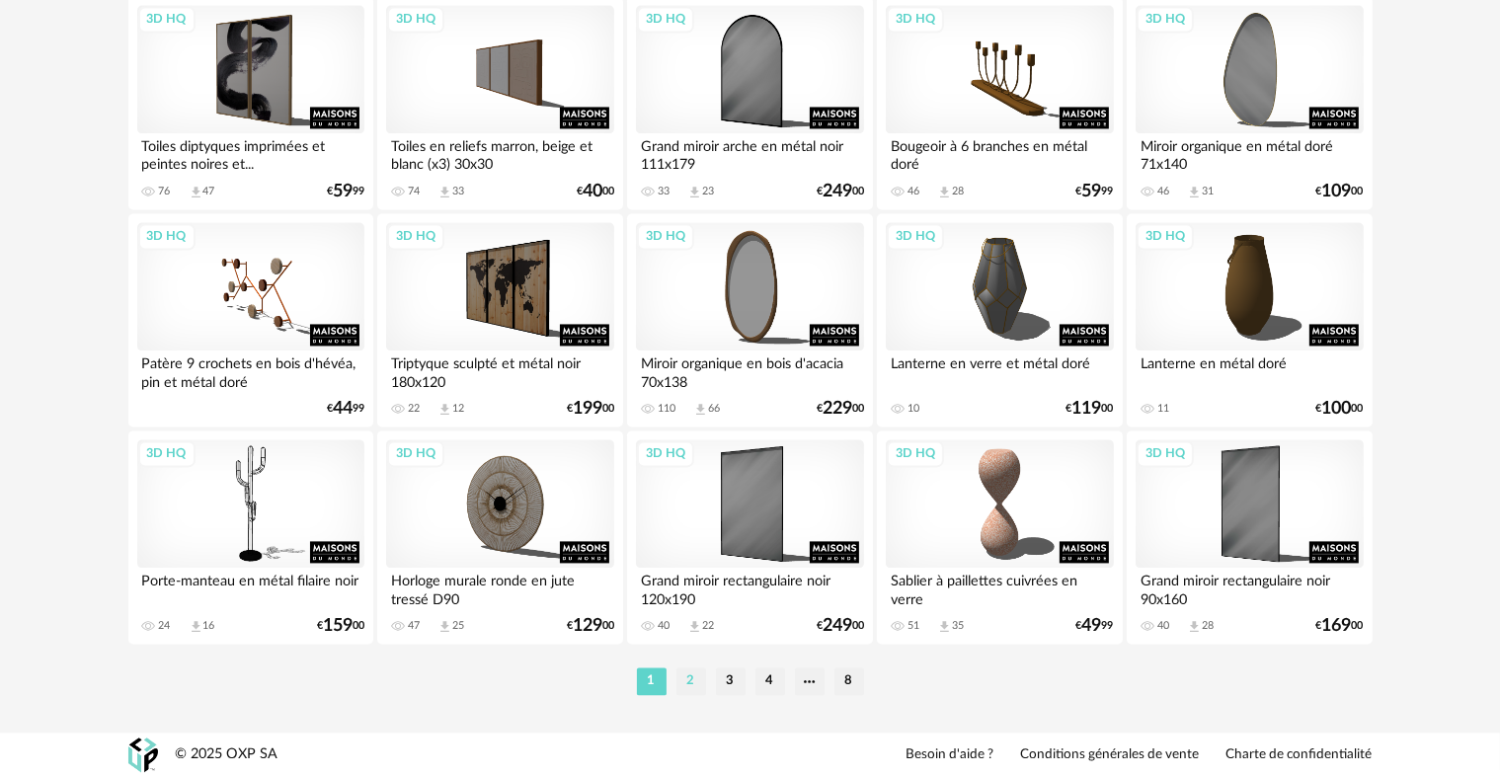
click at [682, 676] on li "2" at bounding box center [691, 681] width 30 height 28
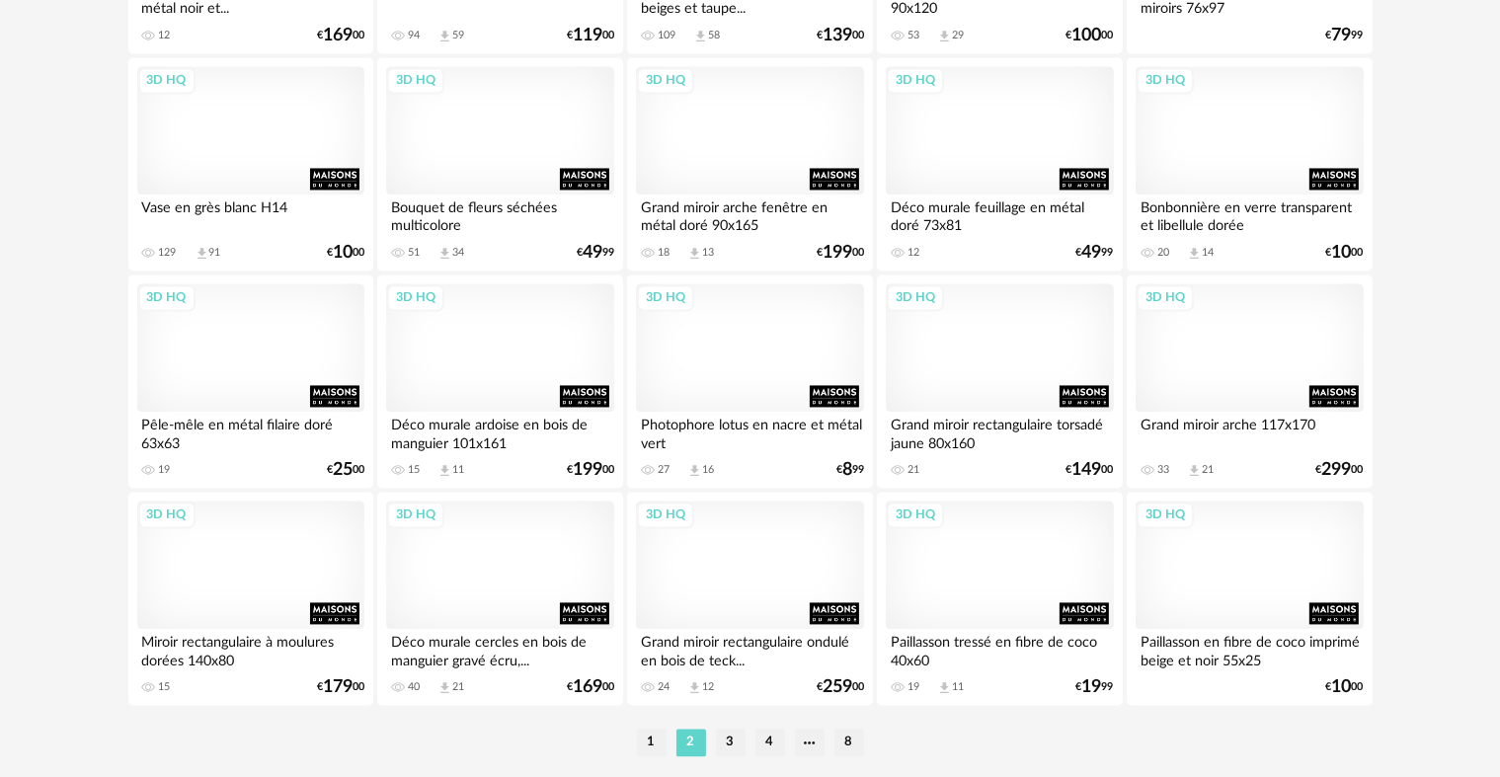
scroll to position [3996, 0]
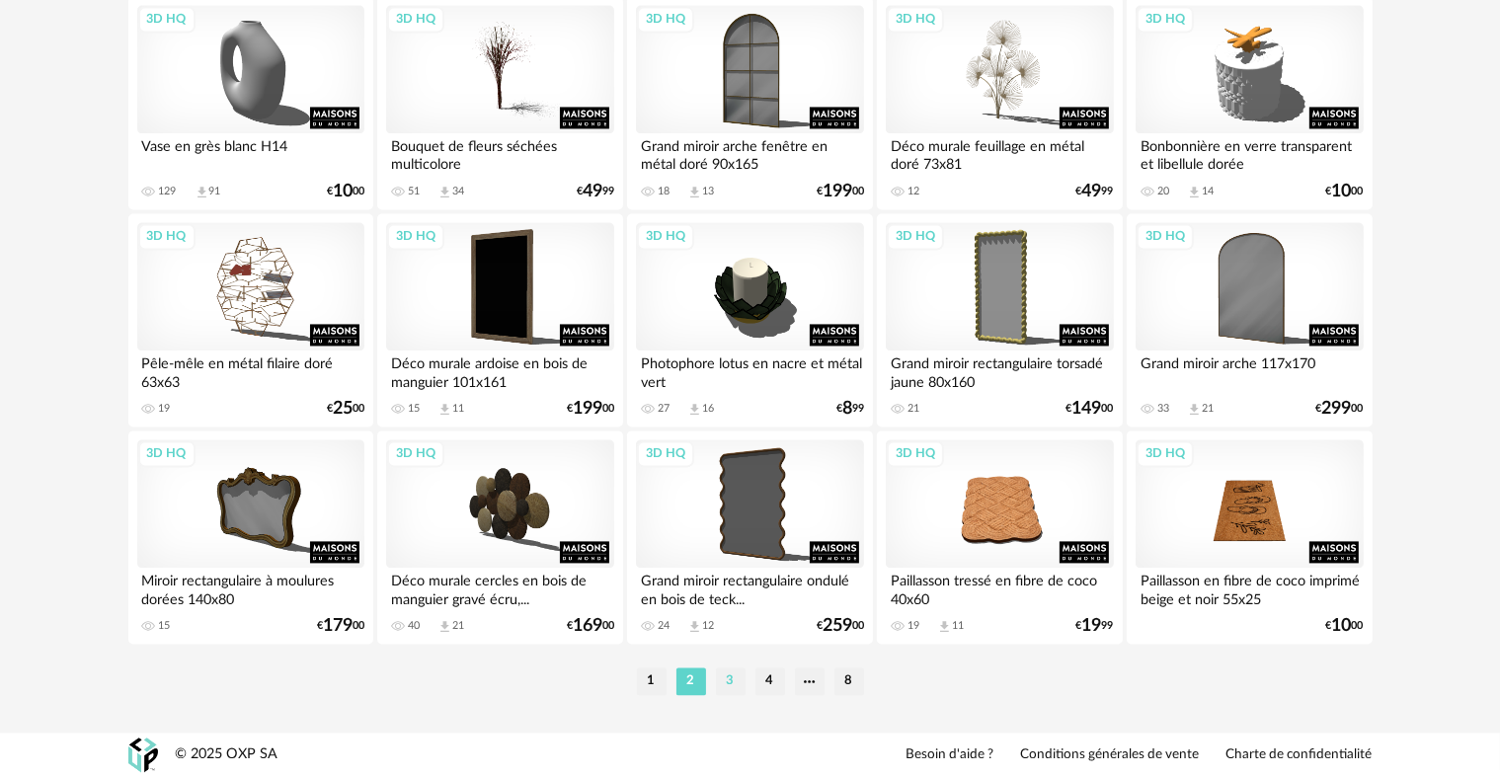
click at [722, 678] on li "3" at bounding box center [731, 681] width 30 height 28
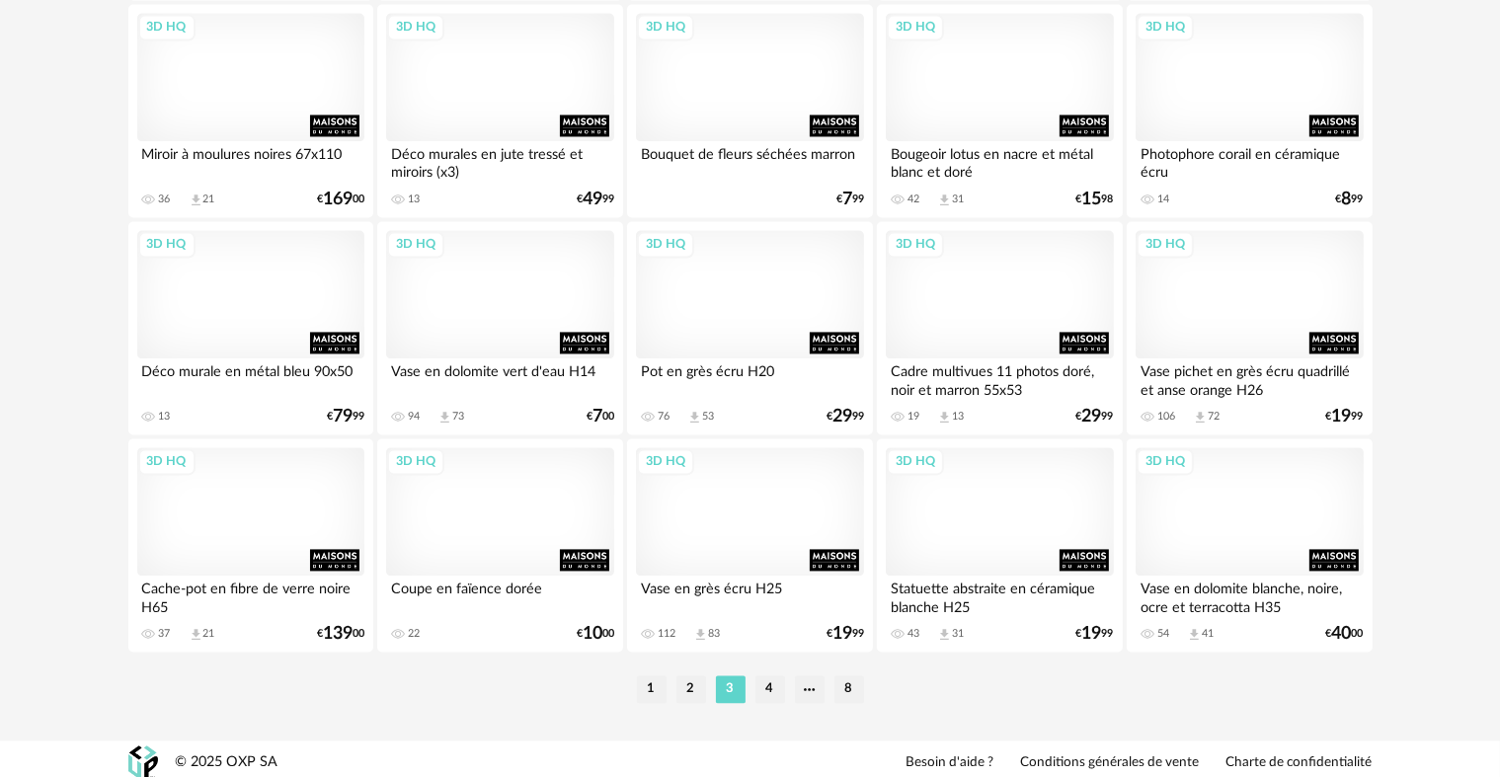
scroll to position [3996, 0]
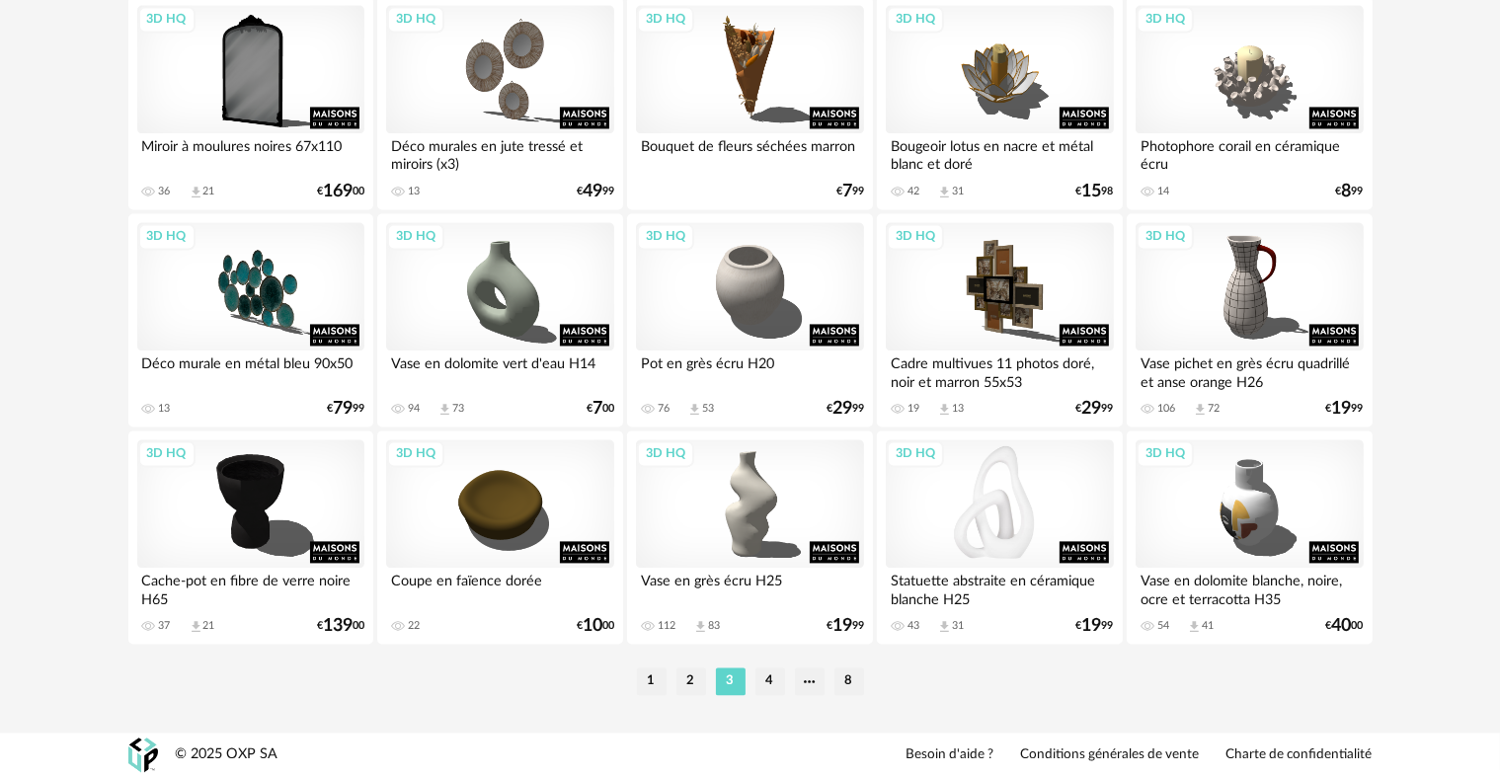
click at [1008, 513] on div "3D HQ" at bounding box center [999, 503] width 227 height 128
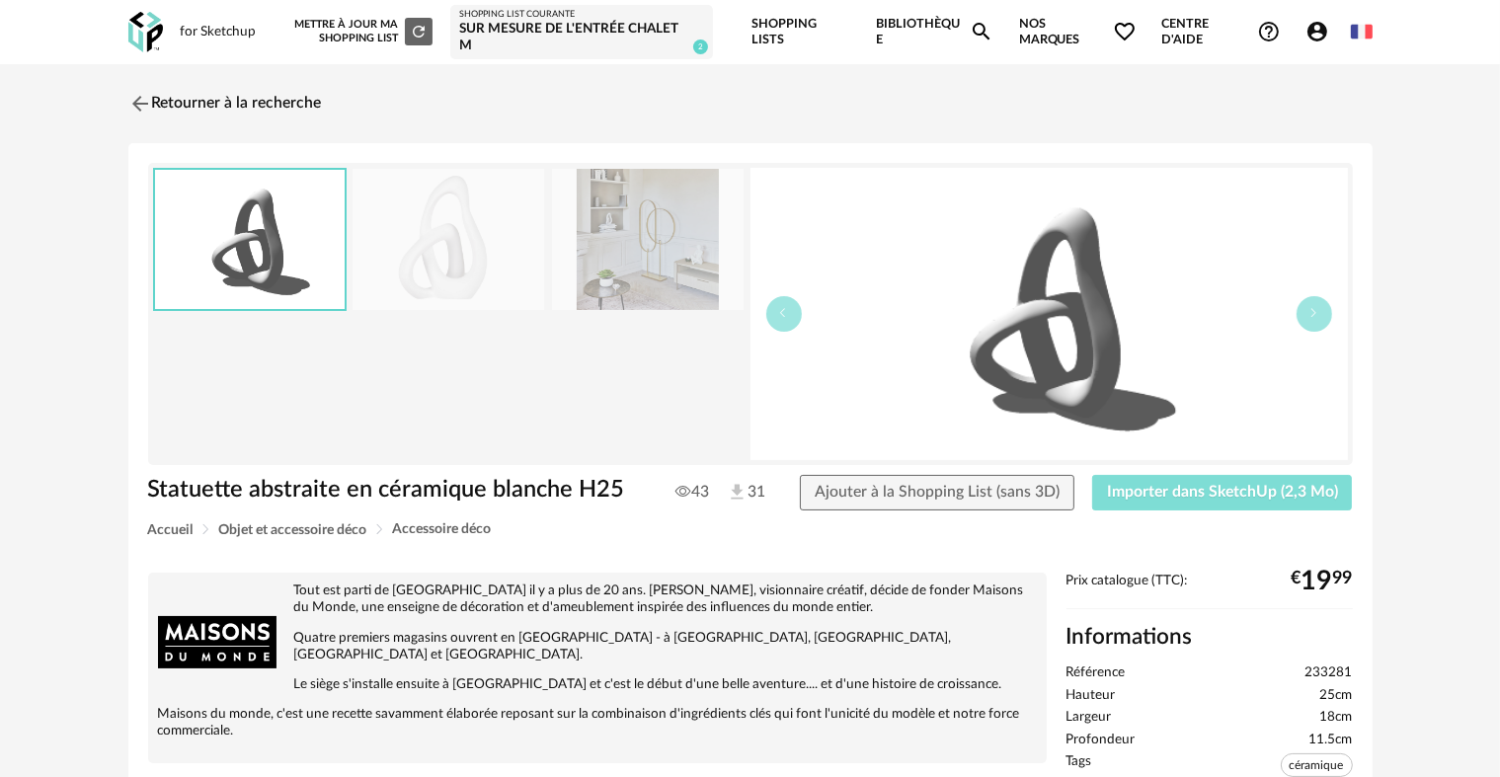
click at [1145, 490] on span "Importer dans SketchUp (2,3 Mo)" at bounding box center [1222, 492] width 231 height 16
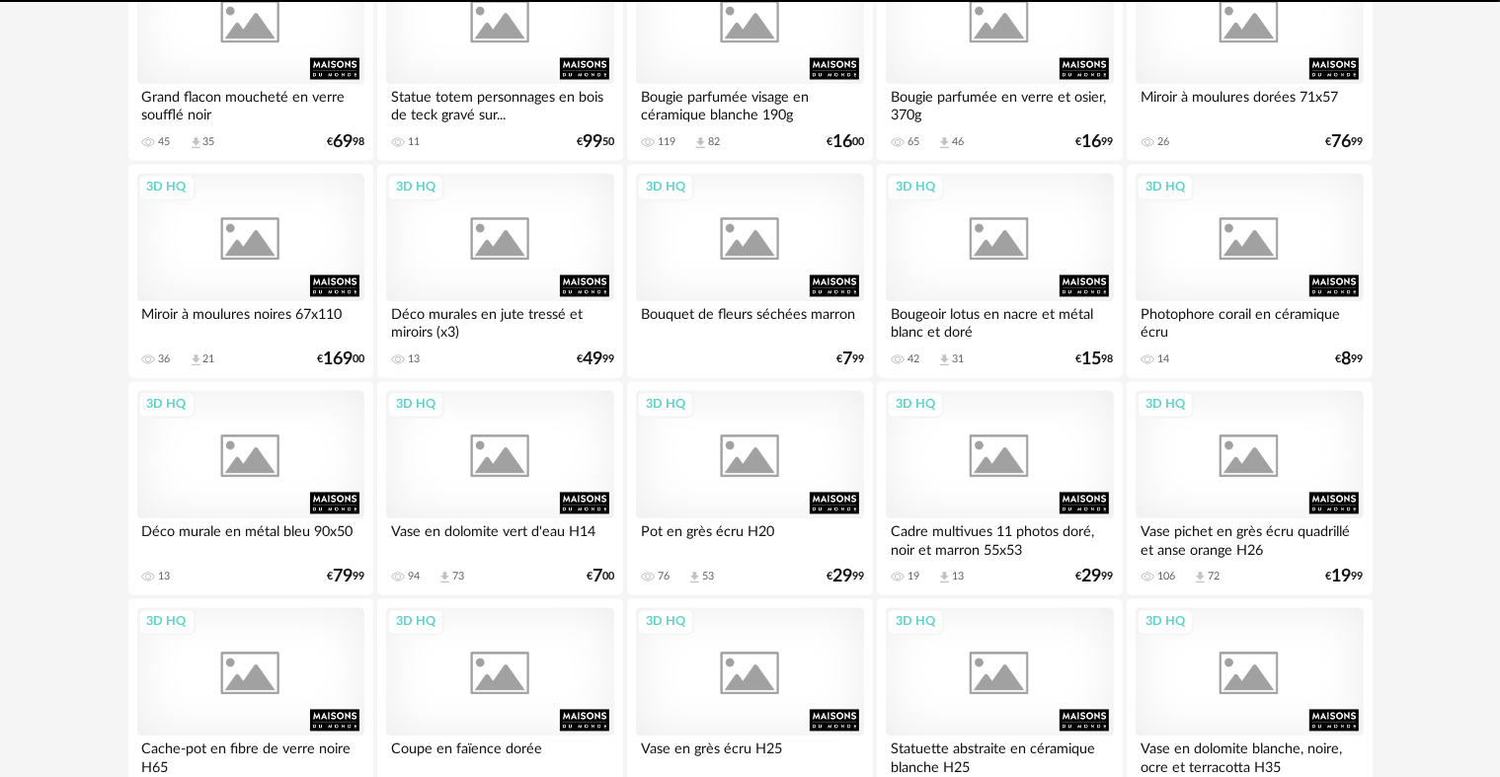
scroll to position [3940, 0]
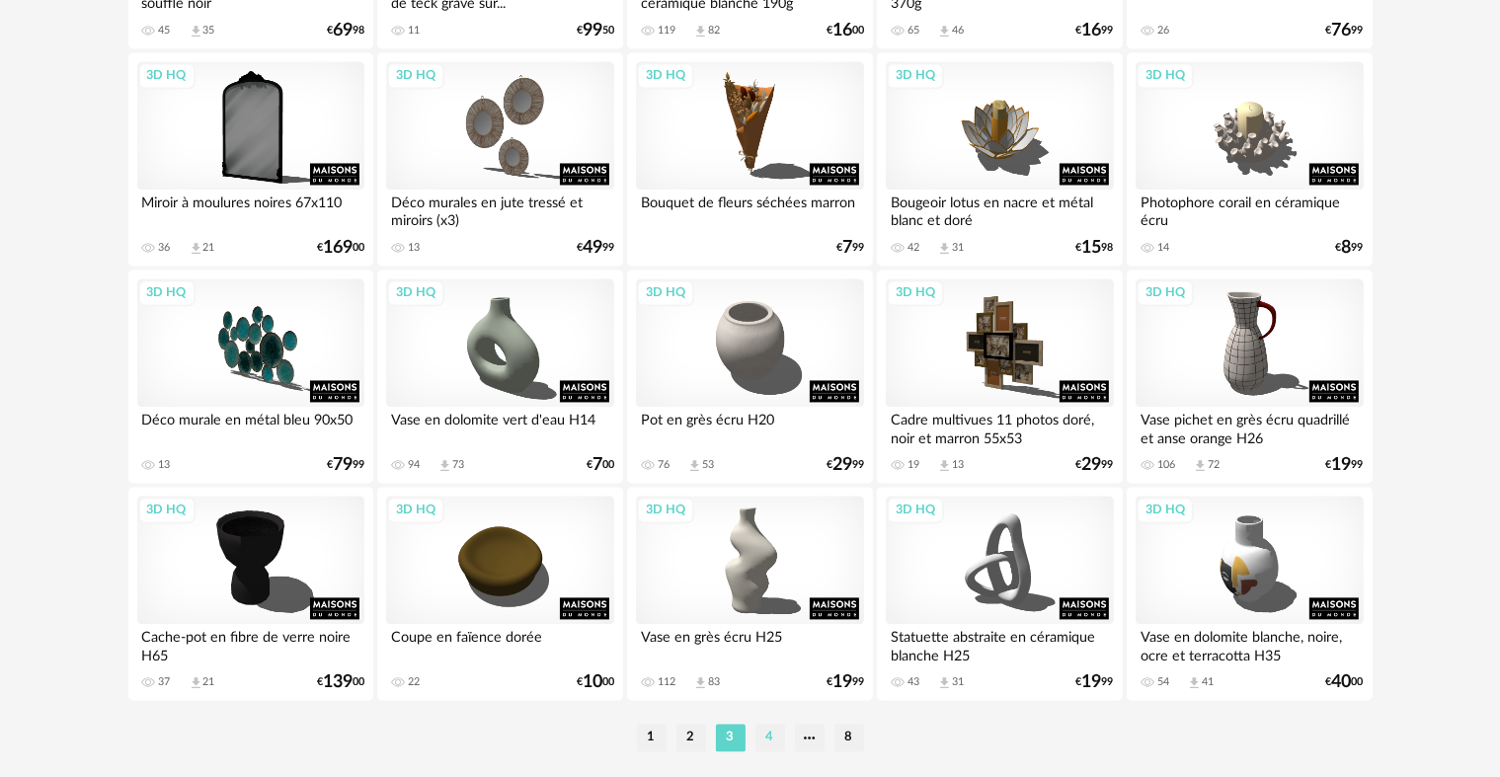
click at [770, 733] on li "4" at bounding box center [770, 738] width 30 height 28
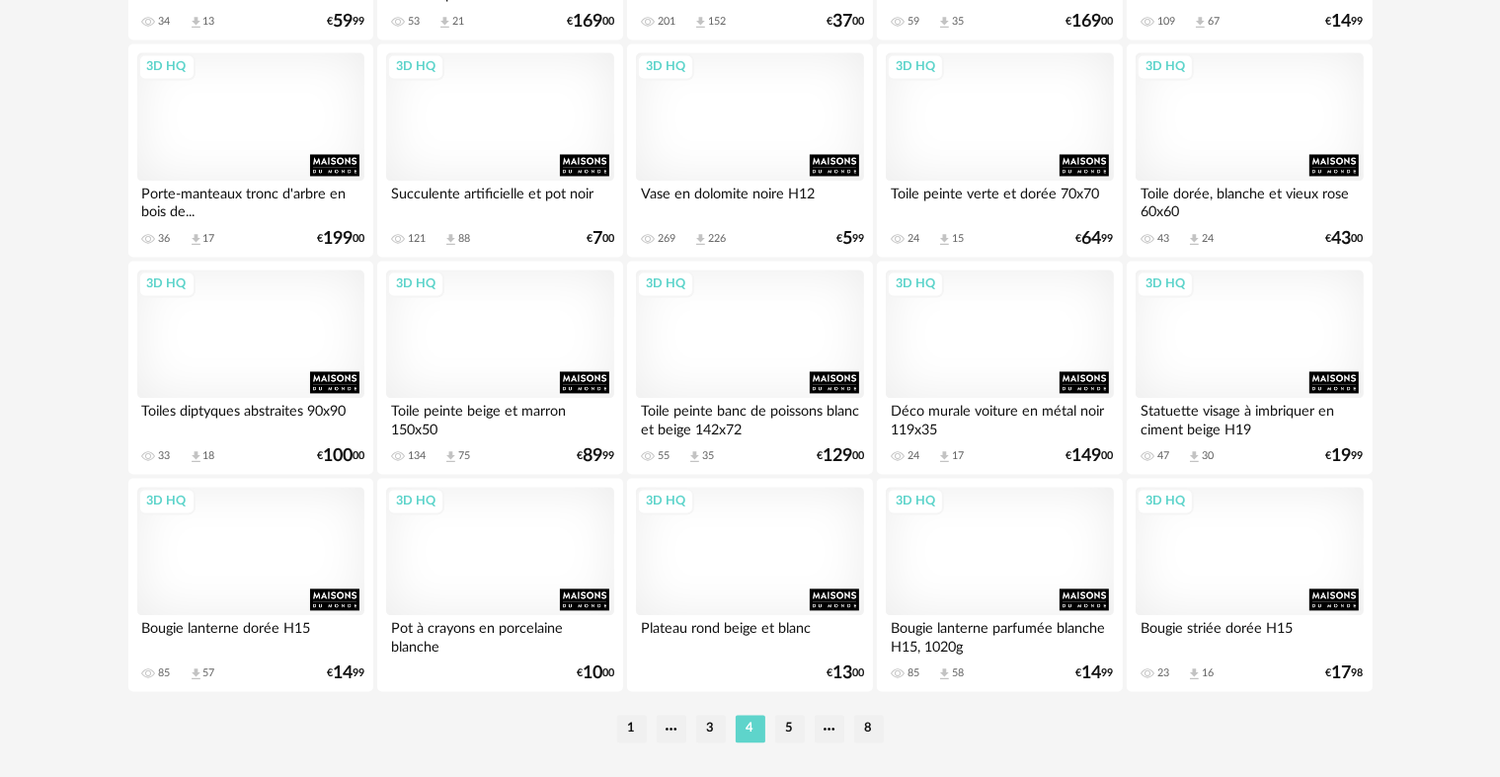
scroll to position [3996, 0]
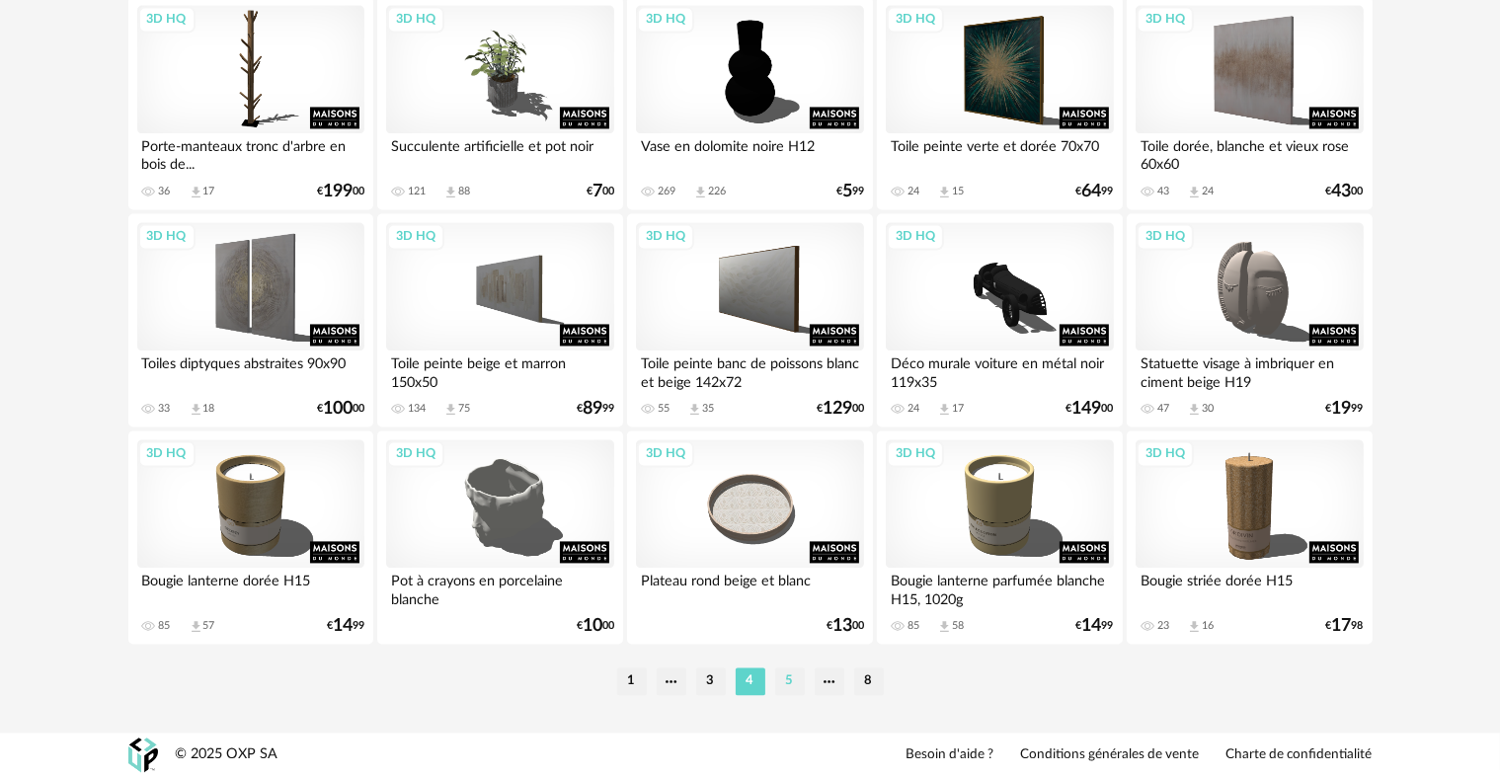
click at [787, 677] on li "5" at bounding box center [790, 681] width 30 height 28
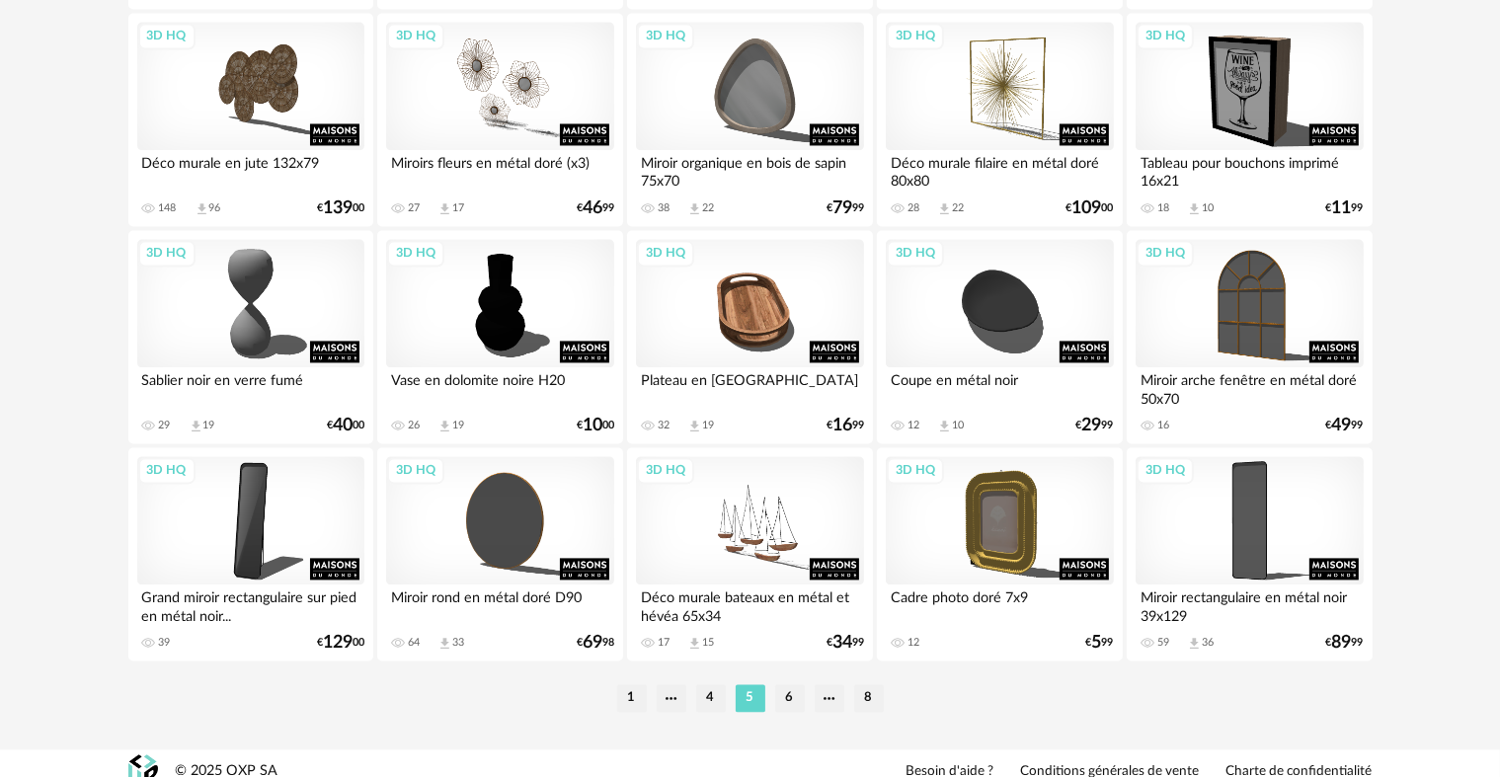
scroll to position [3996, 0]
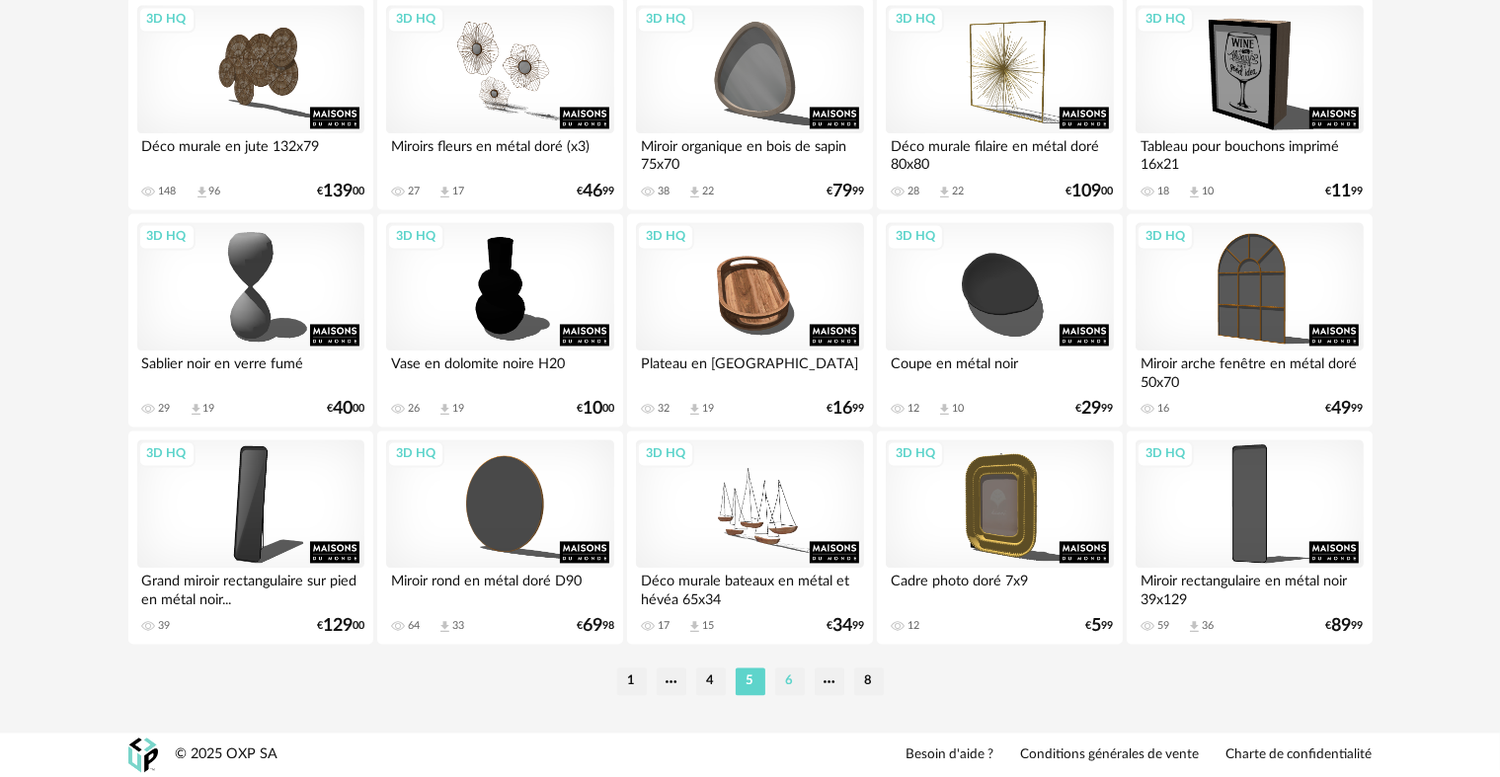
click at [794, 673] on li "6" at bounding box center [790, 681] width 30 height 28
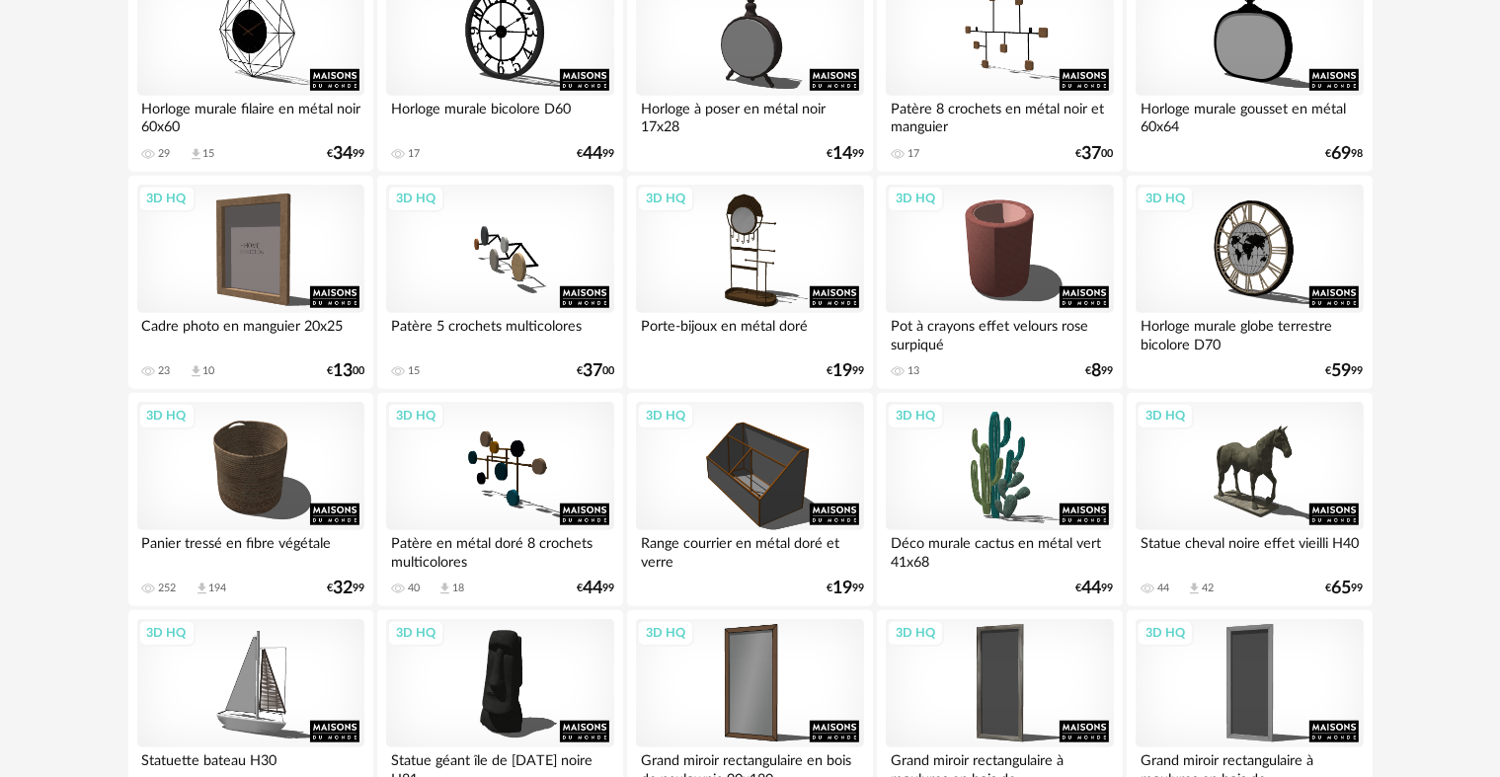
scroll to position [1678, 0]
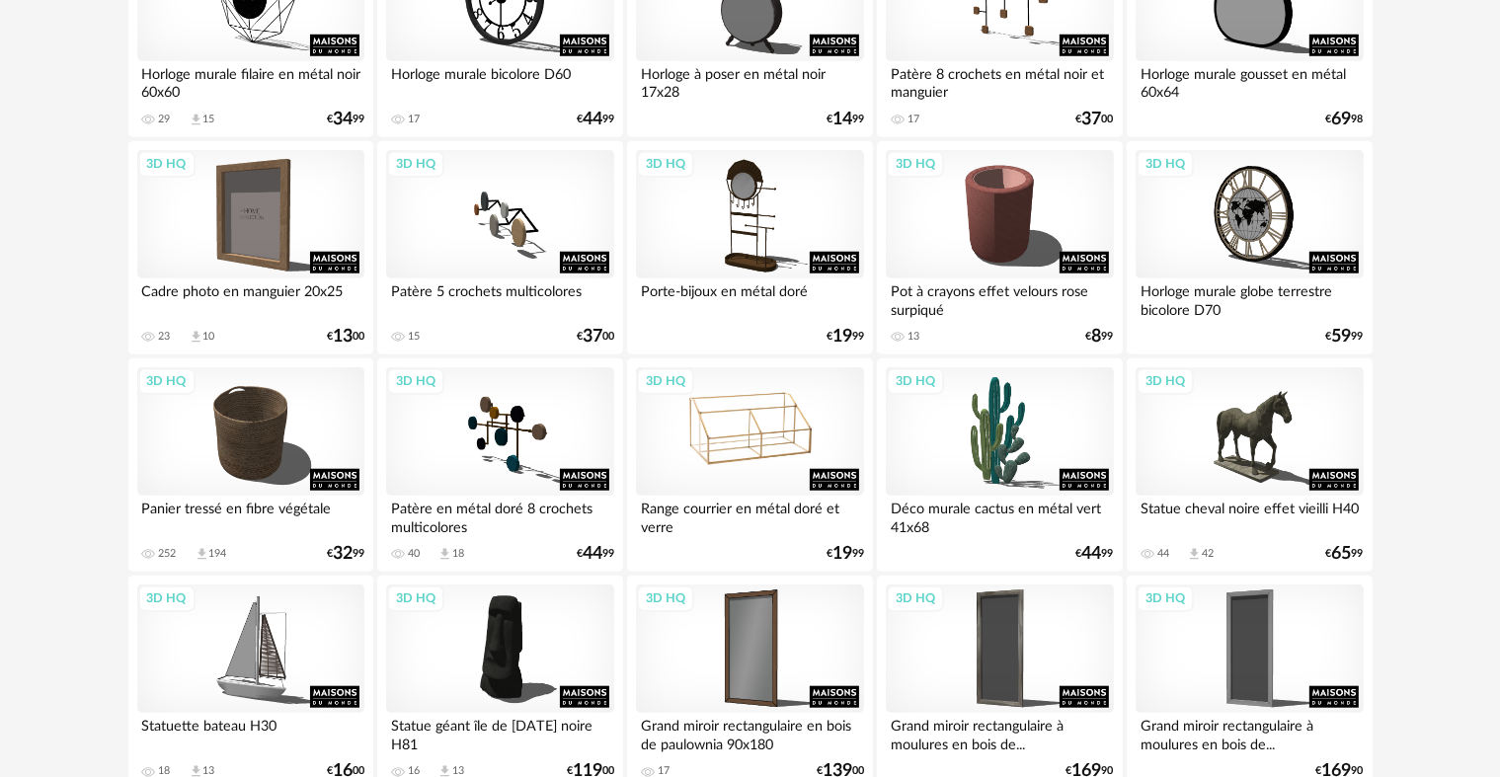
click at [753, 478] on div "3D HQ" at bounding box center [749, 431] width 227 height 128
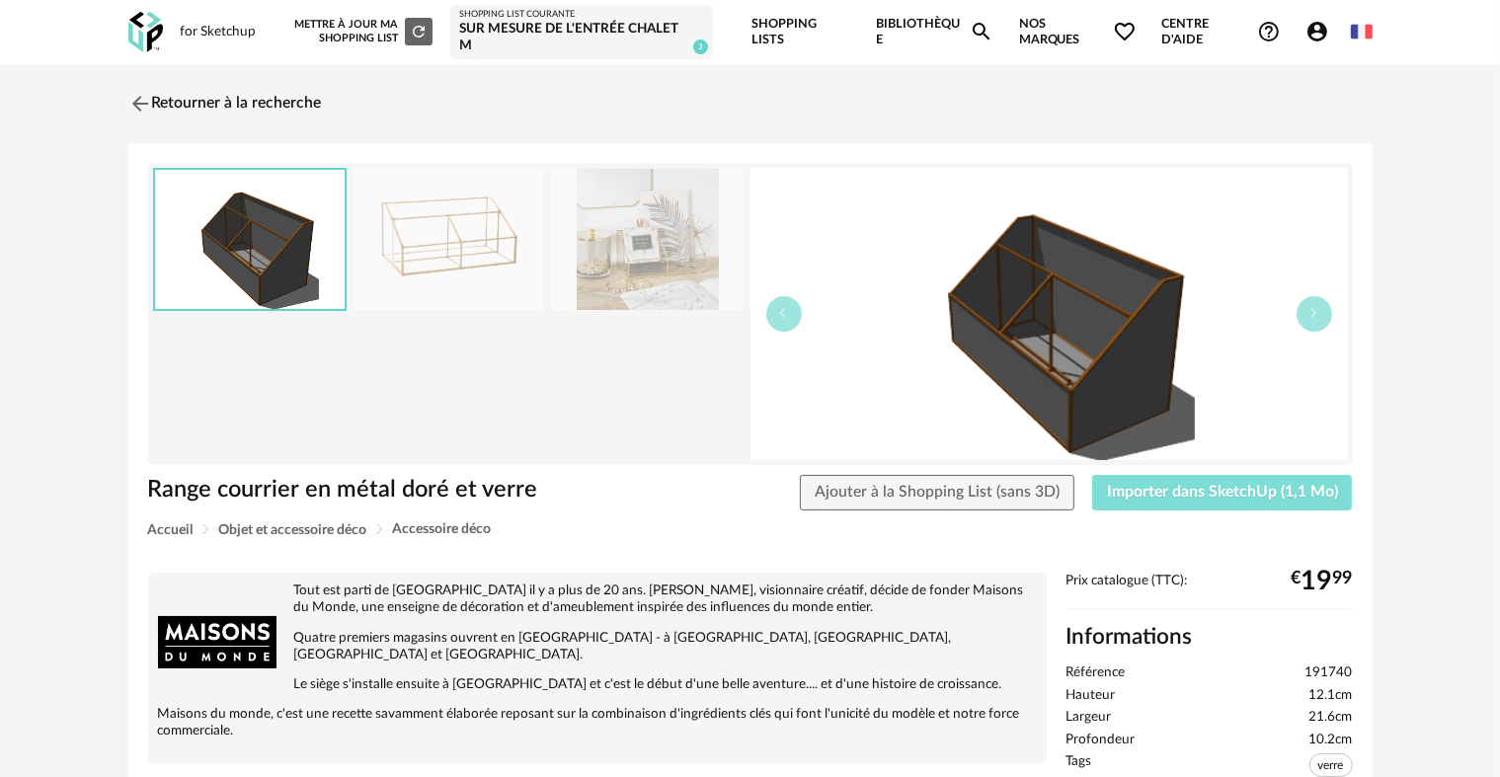
click at [1174, 488] on span "Importer dans SketchUp (1,1 Mo)" at bounding box center [1222, 492] width 231 height 16
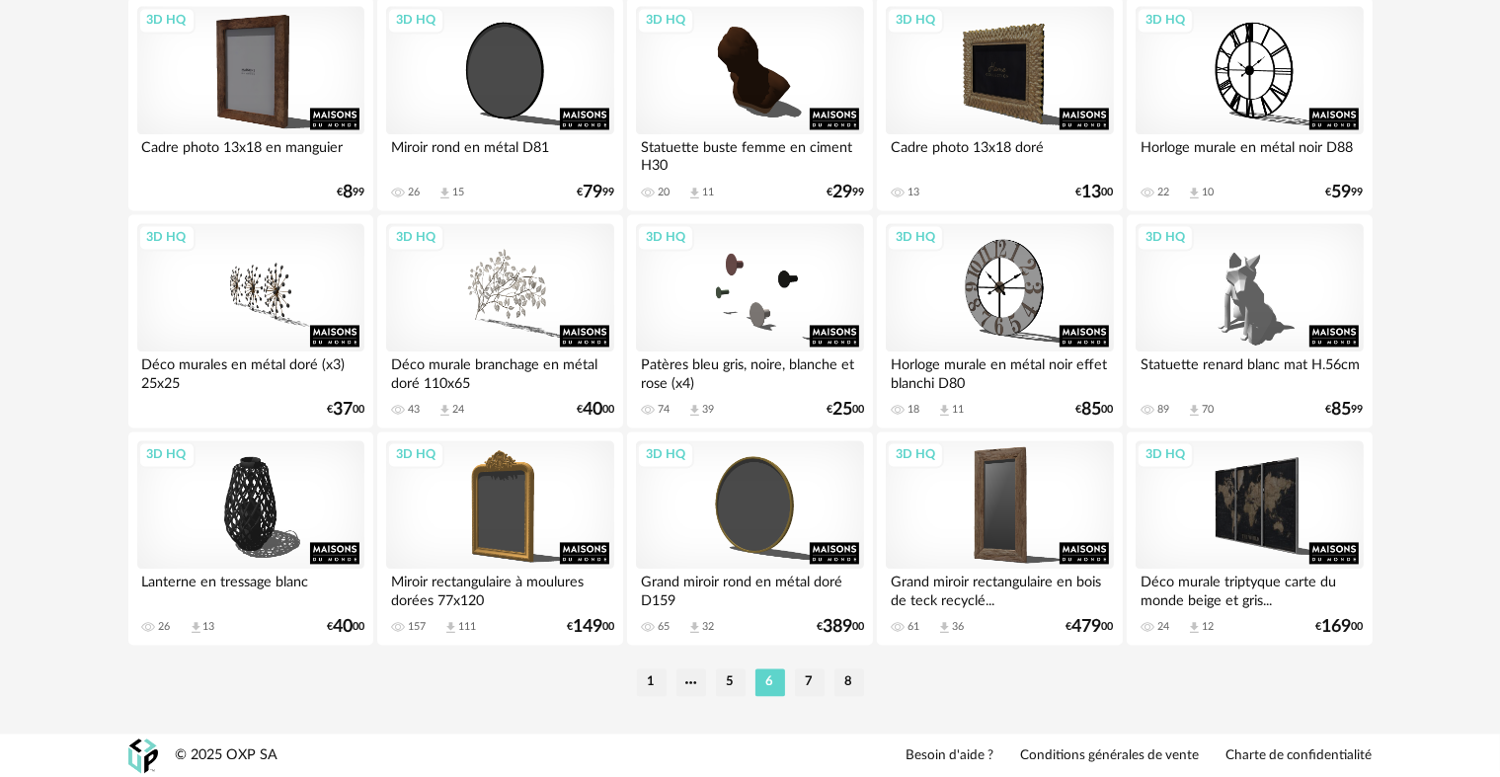
scroll to position [3996, 0]
click at [808, 680] on li "7" at bounding box center [810, 681] width 30 height 28
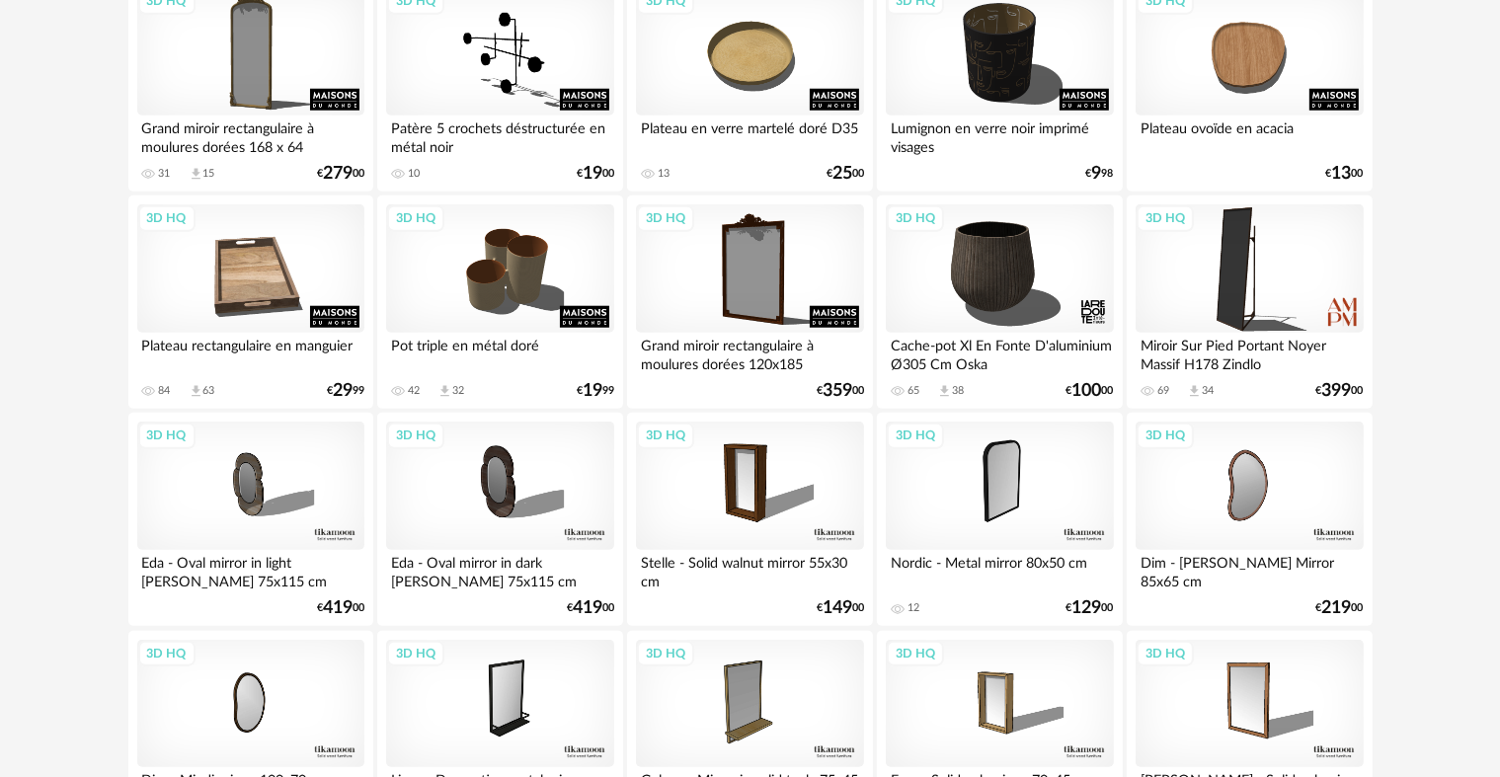
scroll to position [1876, 0]
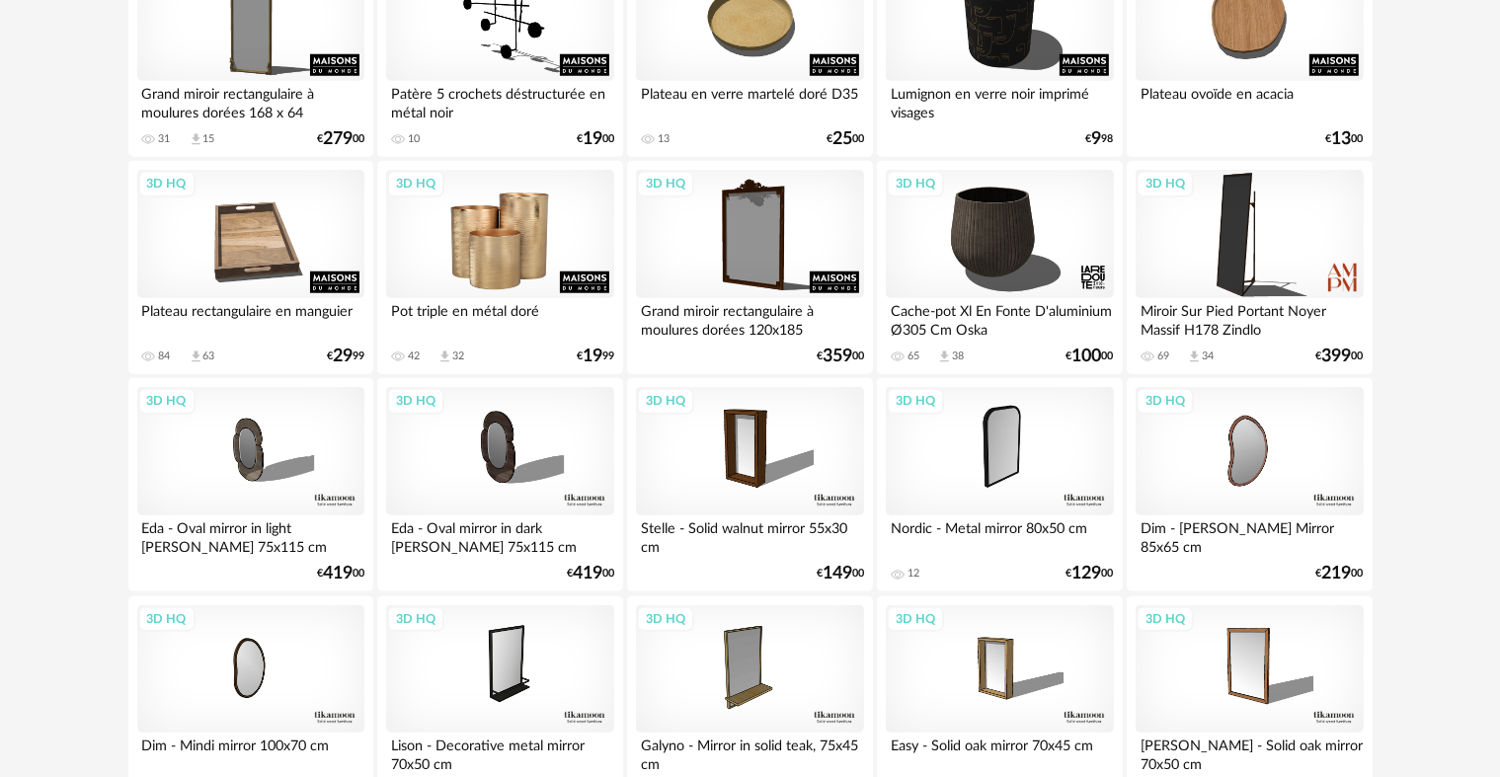
click at [529, 244] on div "3D HQ" at bounding box center [499, 234] width 227 height 128
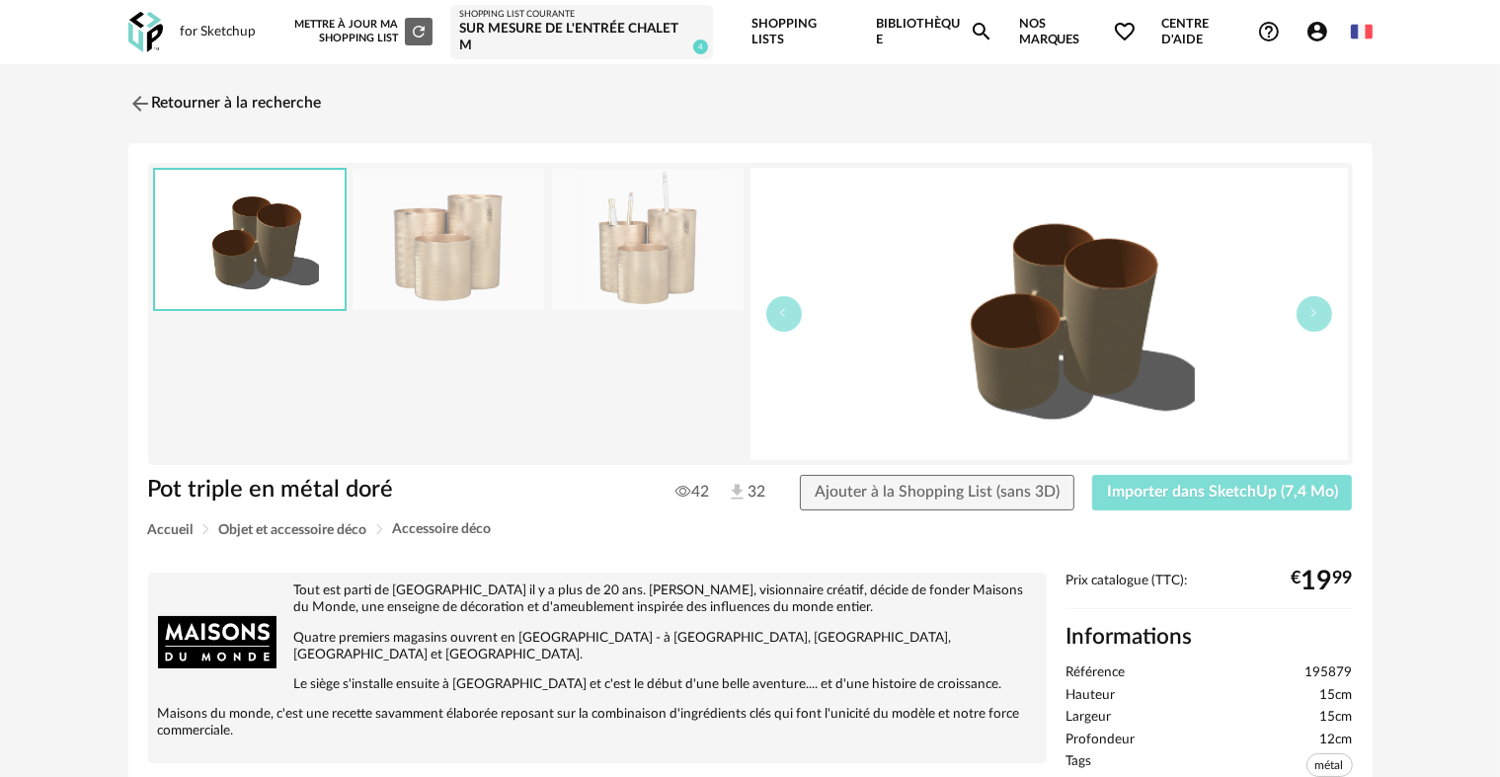
click at [1221, 494] on span "Importer dans SketchUp (7,4 Mo)" at bounding box center [1222, 492] width 231 height 16
